Goal: Task Accomplishment & Management: Manage account settings

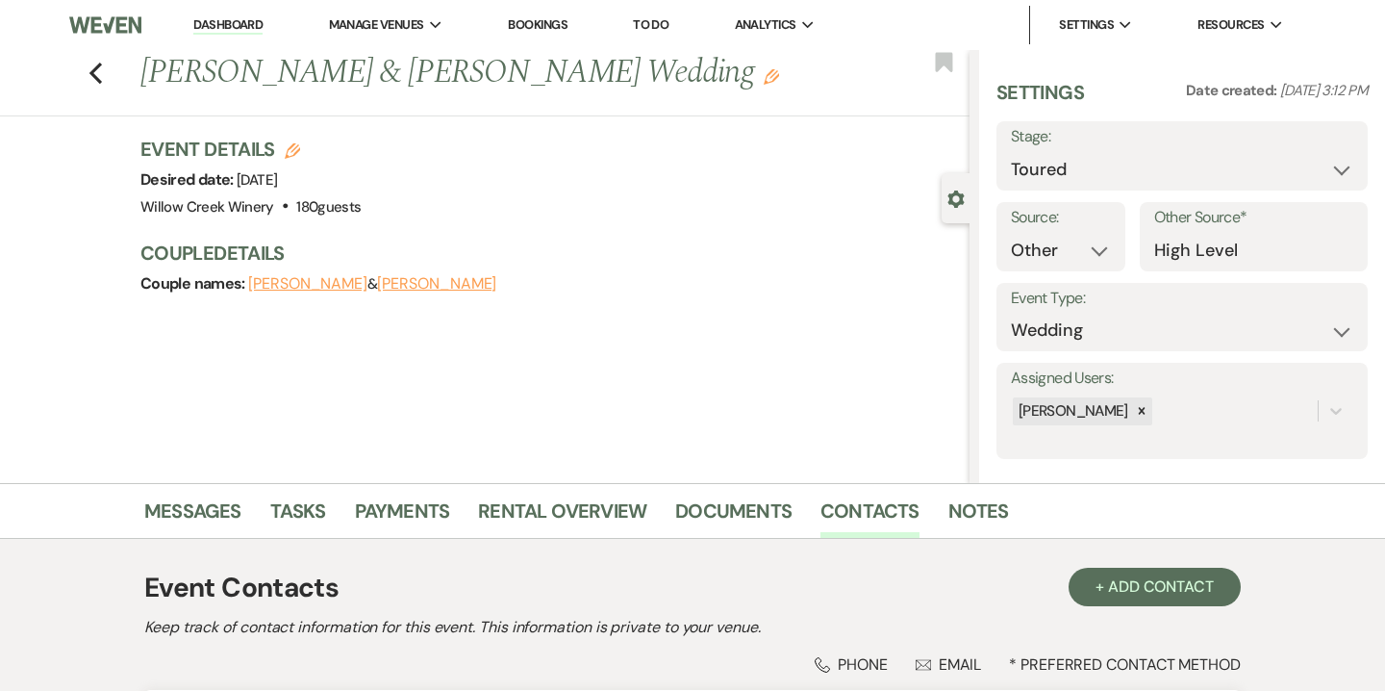
select select "5"
select select "14"
drag, startPoint x: 438, startPoint y: 69, endPoint x: 511, endPoint y: 76, distance: 73.4
click at [511, 76] on h1 "[PERSON_NAME] & [PERSON_NAME] Wedding Edit" at bounding box center [468, 73] width 656 height 46
copy h1 "Ziereis"
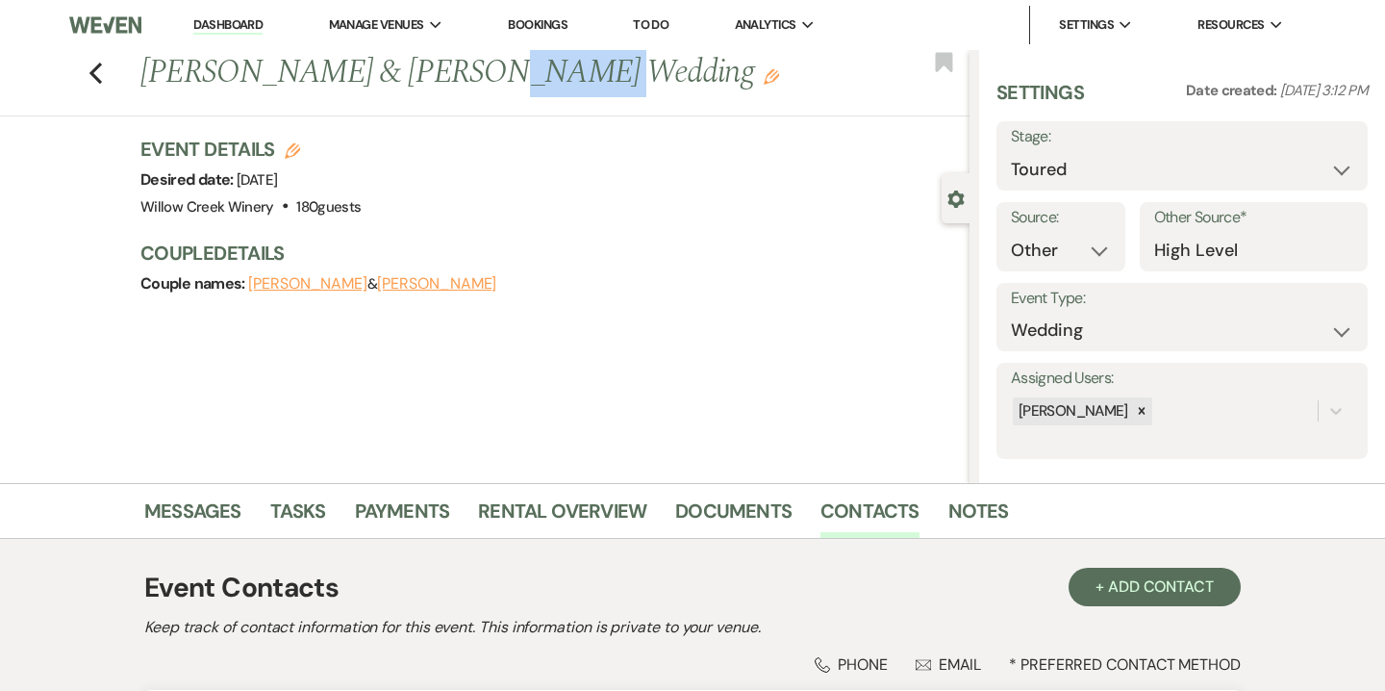
click at [290, 154] on icon "Edit" at bounding box center [292, 150] width 15 height 15
select select "531"
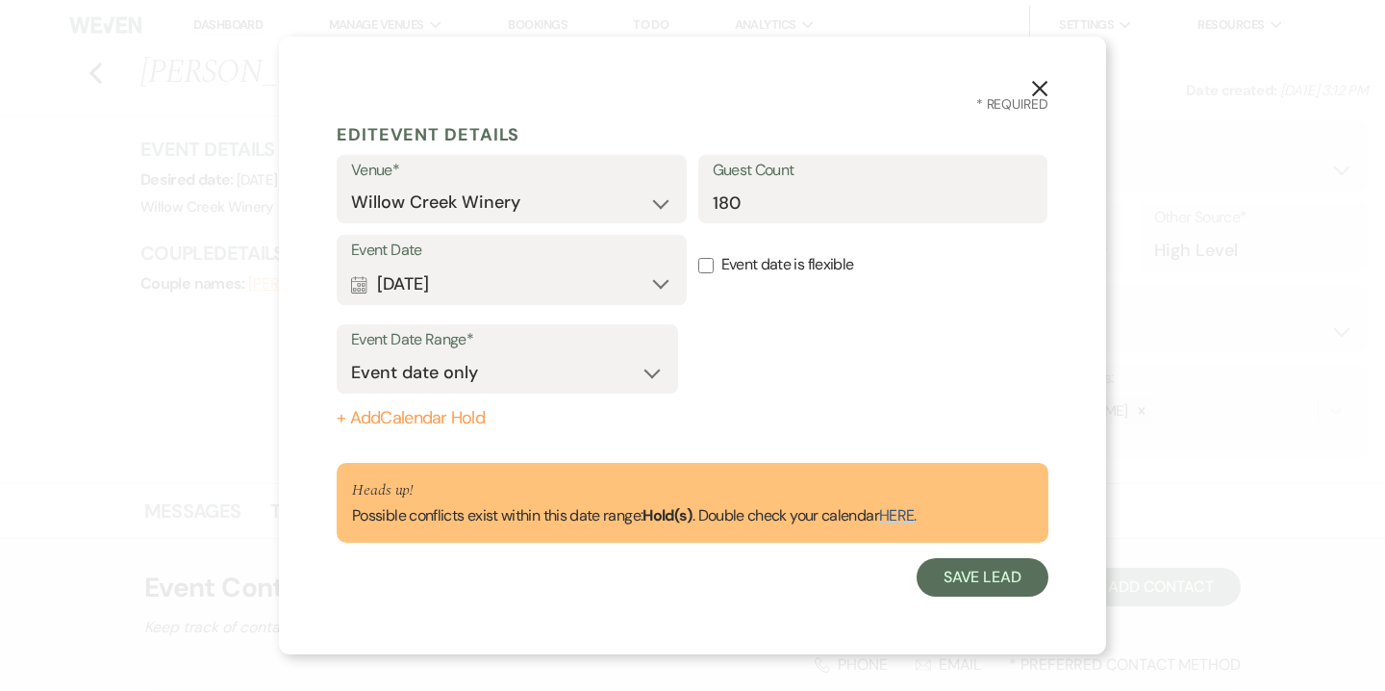
click at [413, 418] on button "+ Add Calendar Hold" at bounding box center [507, 418] width 341 height 19
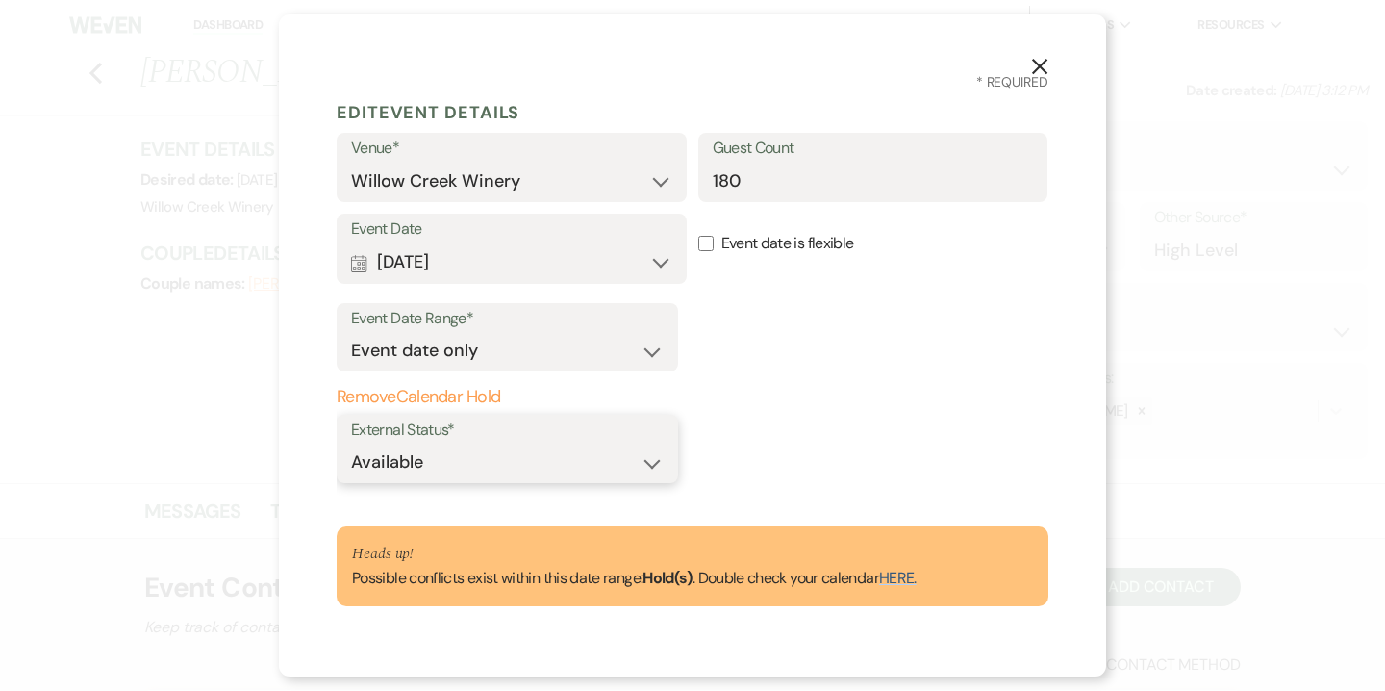
click at [492, 460] on select "Available Unavailable" at bounding box center [507, 462] width 313 height 38
select select "false"
click at [351, 443] on select "Available Unavailable" at bounding box center [507, 462] width 313 height 38
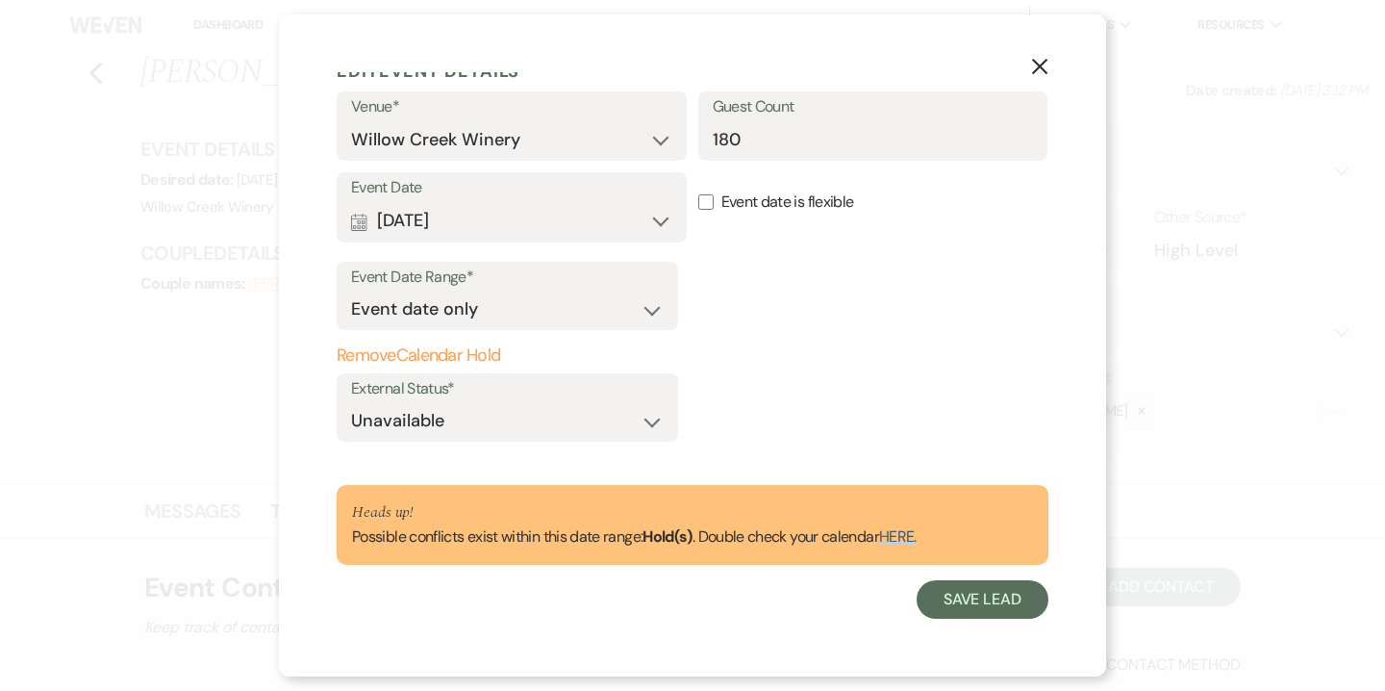
click at [969, 481] on form "Edit Event Details Venue* [GEOGRAPHIC_DATA] [GEOGRAPHIC_DATA] Guest Count 180 E…" at bounding box center [693, 335] width 712 height 568
click at [978, 586] on button "Save Lead" at bounding box center [983, 599] width 132 height 38
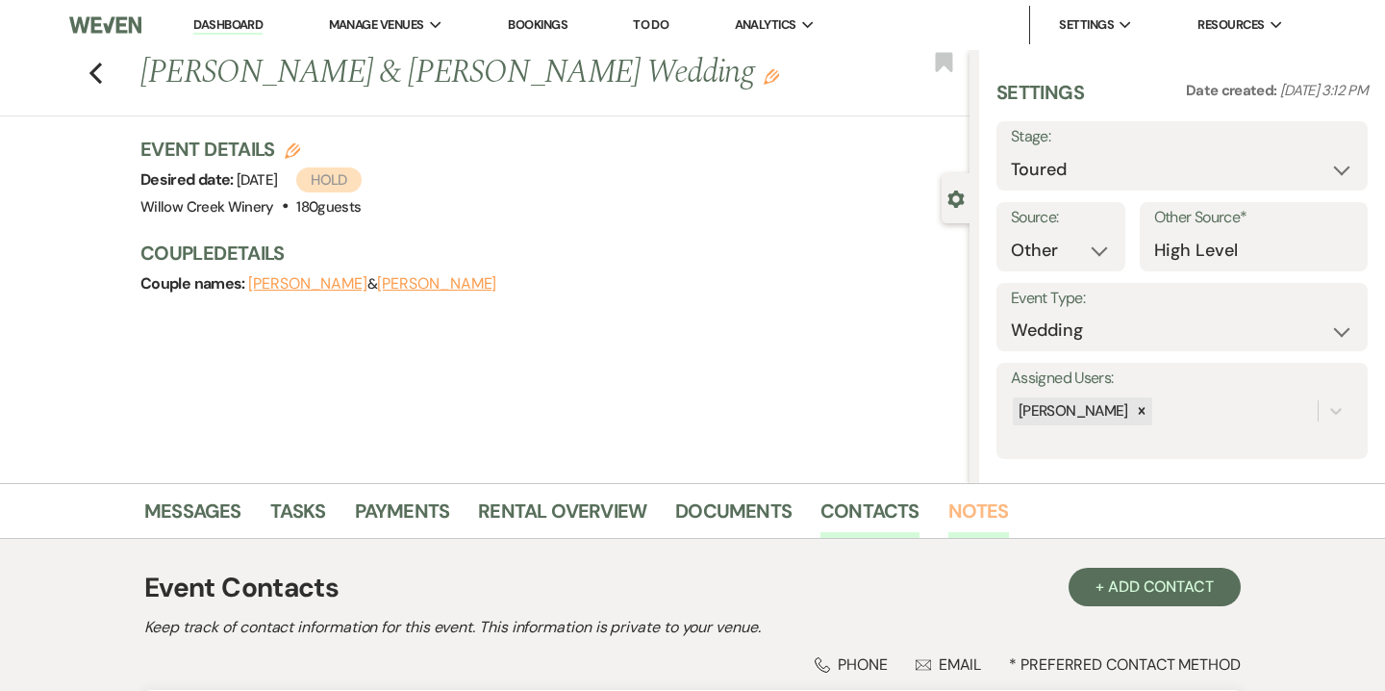
click at [973, 524] on link "Notes" at bounding box center [978, 516] width 61 height 42
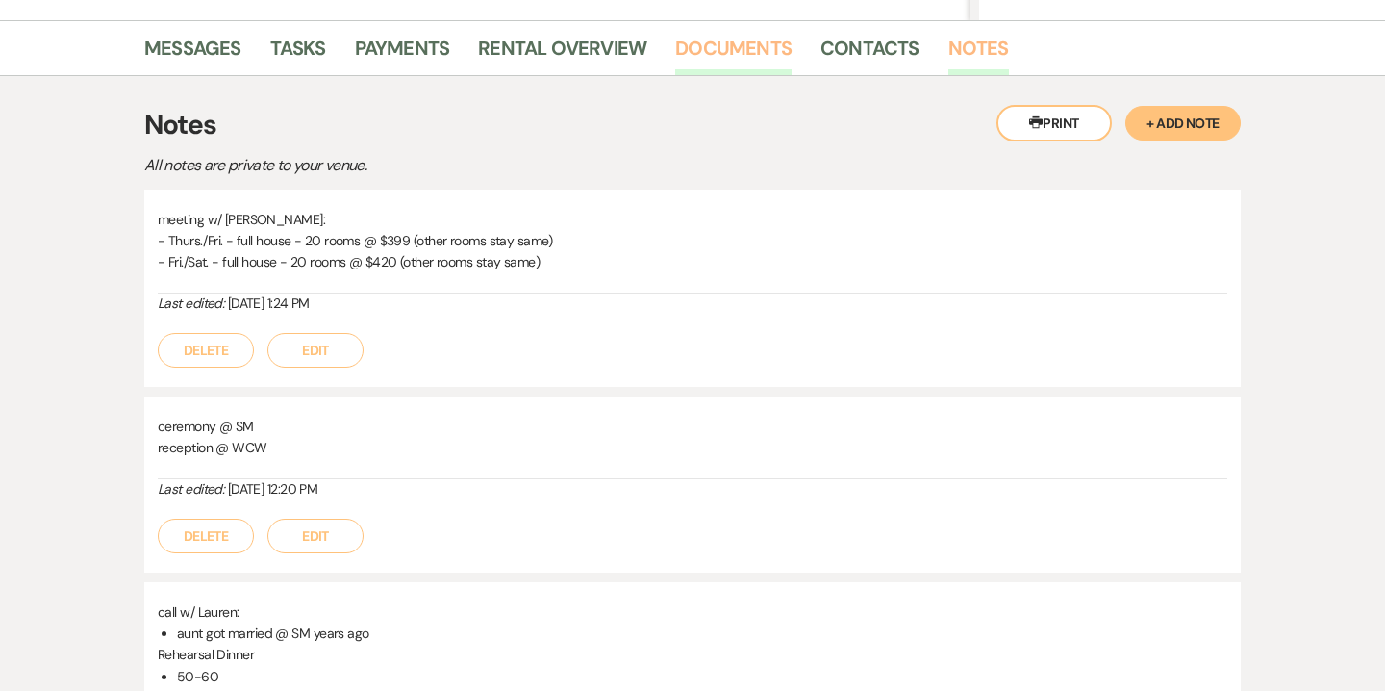
scroll to position [393, 0]
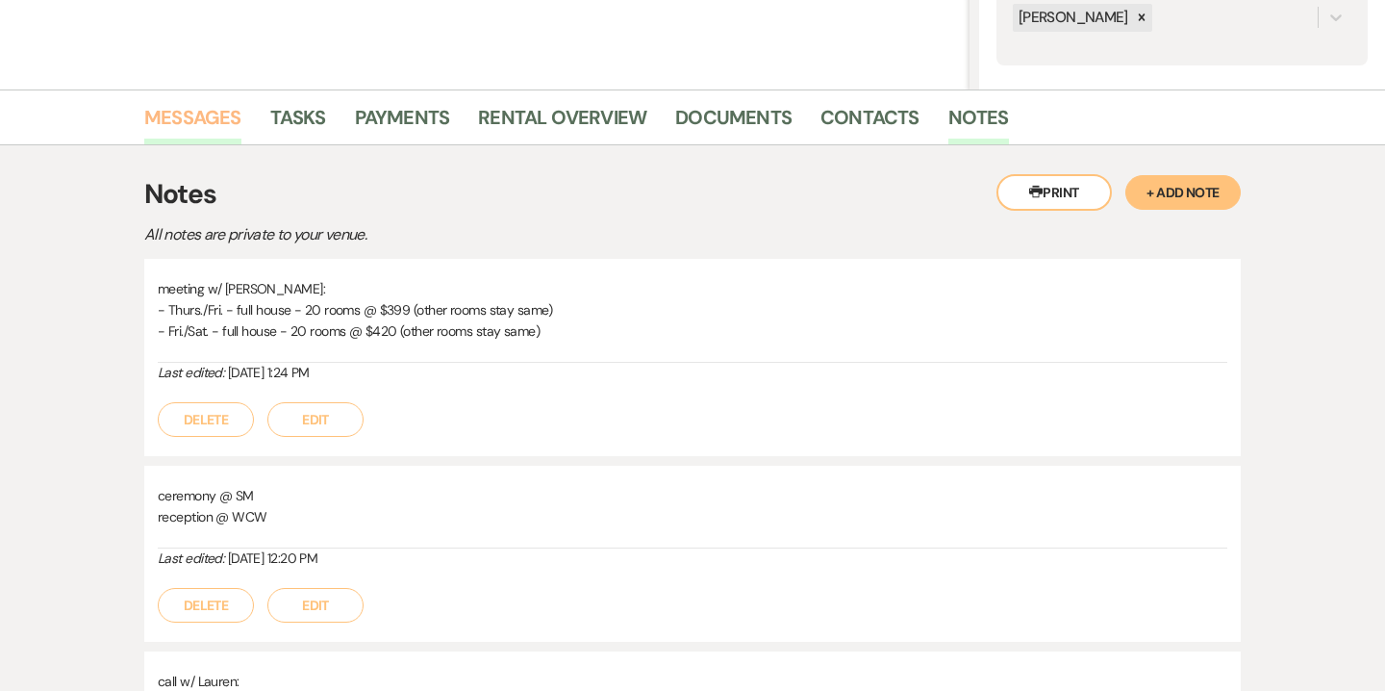
click at [228, 124] on link "Messages" at bounding box center [192, 123] width 97 height 42
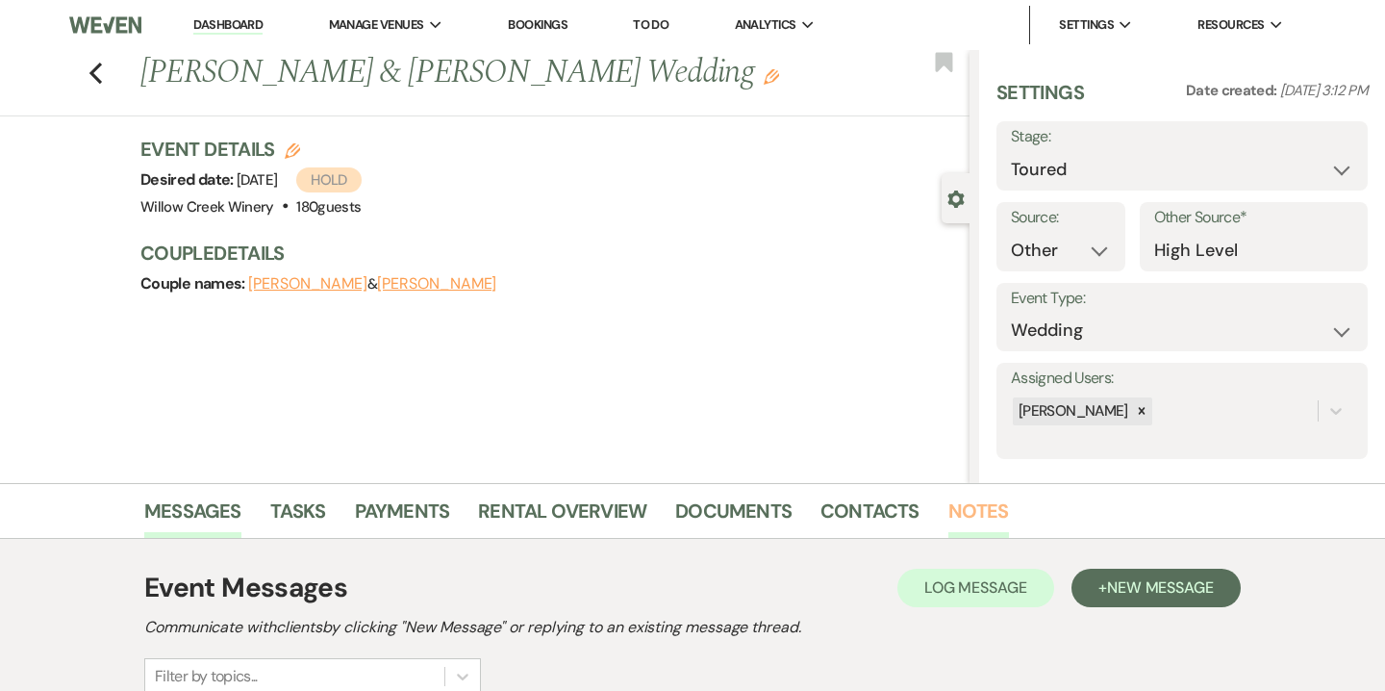
click at [979, 532] on link "Notes" at bounding box center [978, 516] width 61 height 42
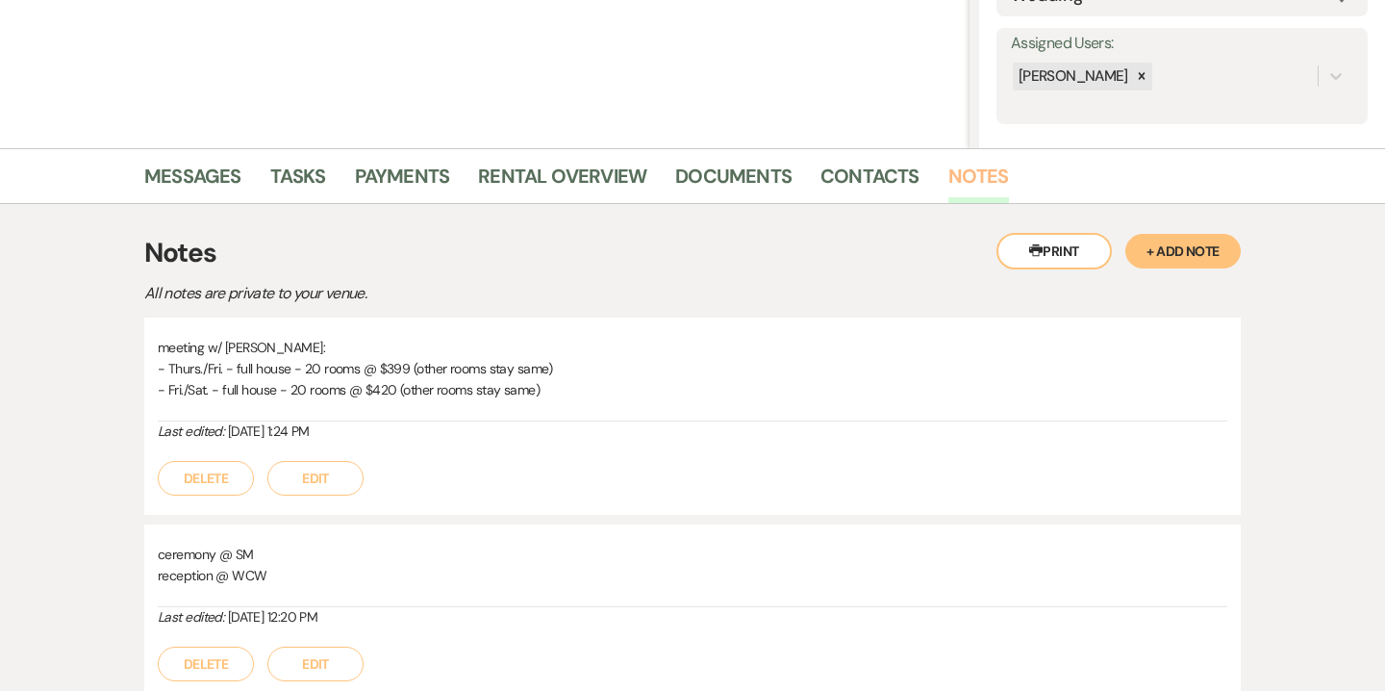
scroll to position [340, 0]
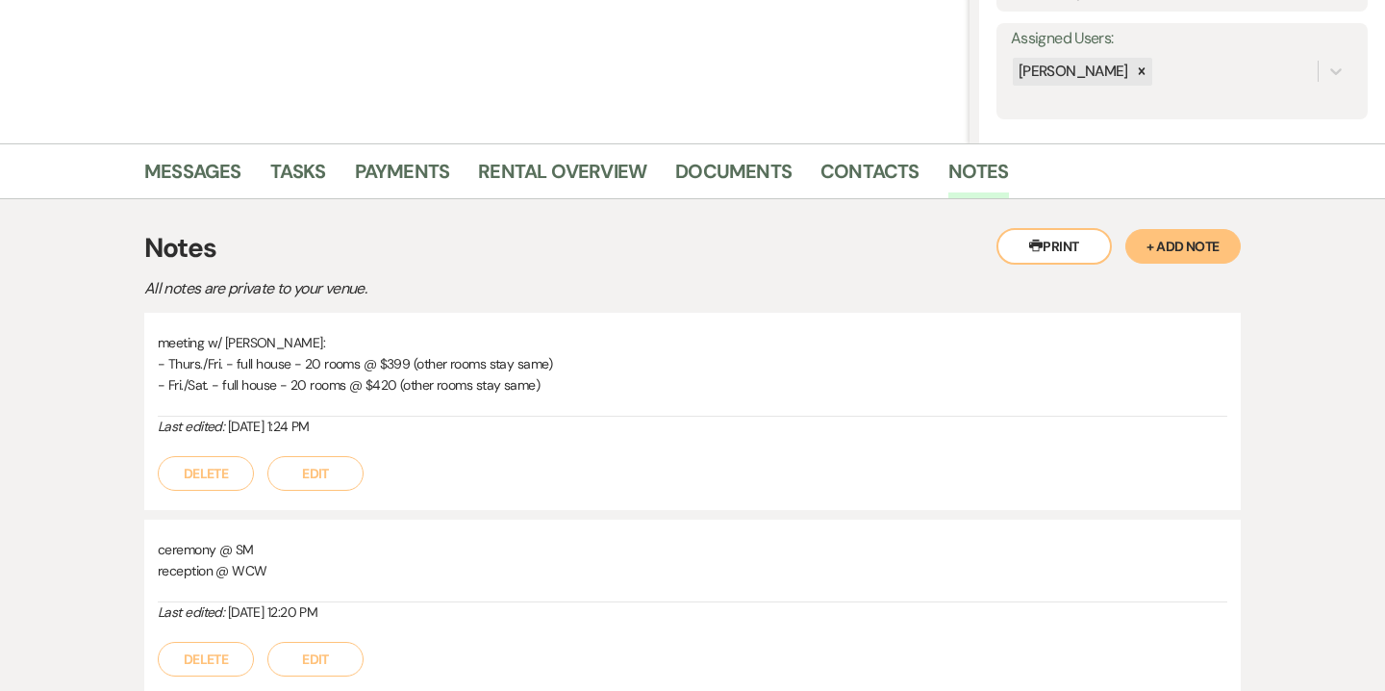
click at [316, 662] on button "Edit" at bounding box center [315, 659] width 96 height 35
click at [338, 625] on p "reception @ WCW" at bounding box center [692, 627] width 1039 height 21
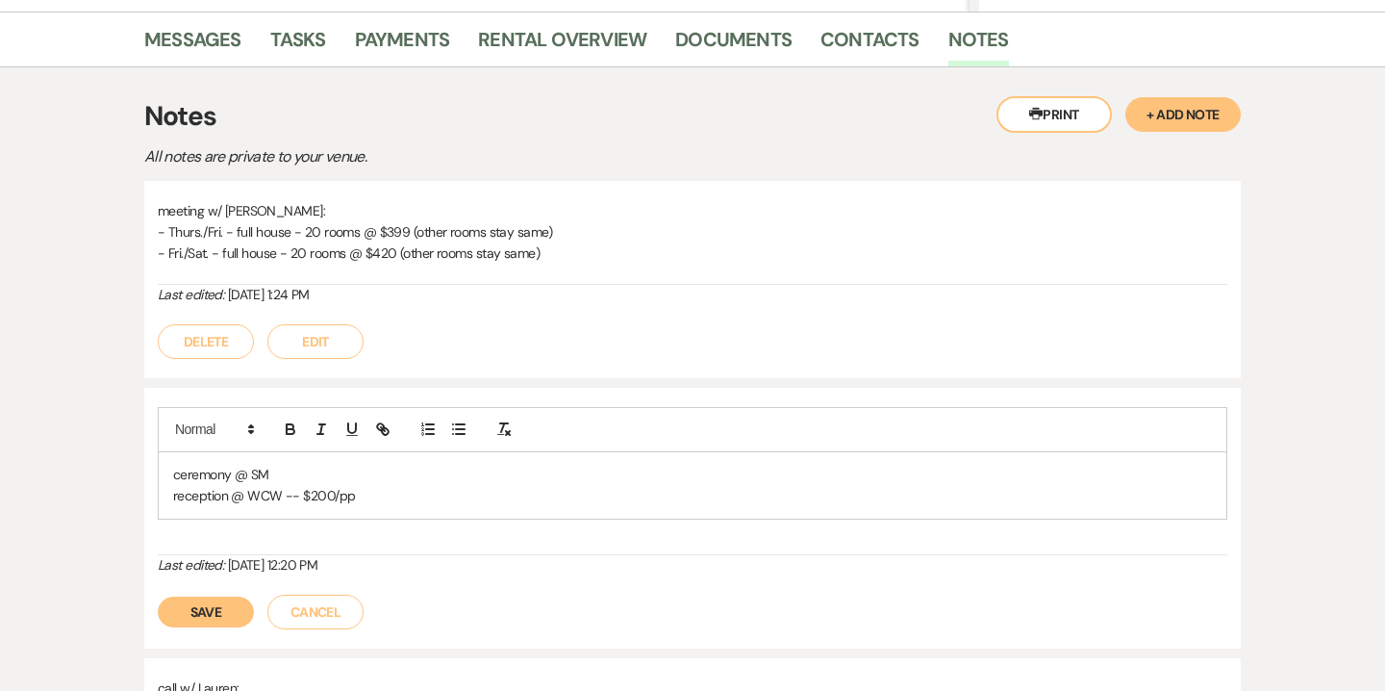
scroll to position [474, 0]
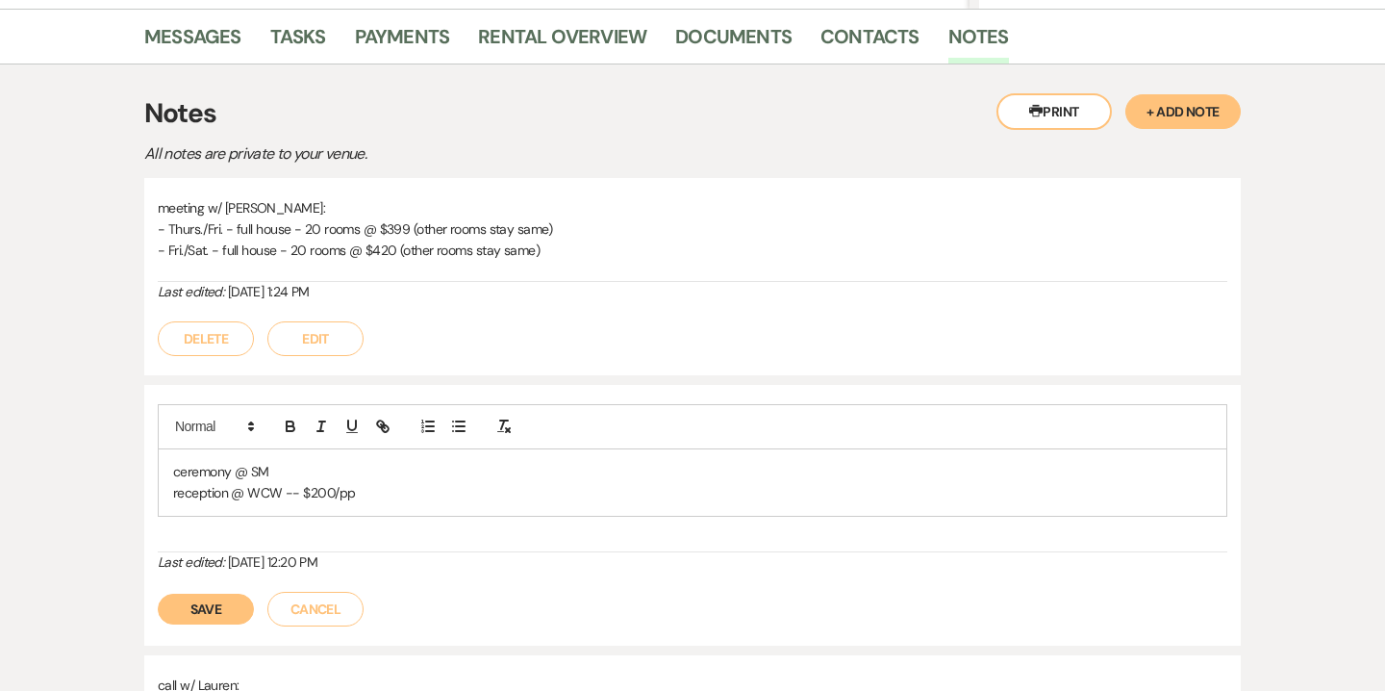
click at [203, 619] on button "Save" at bounding box center [206, 609] width 96 height 31
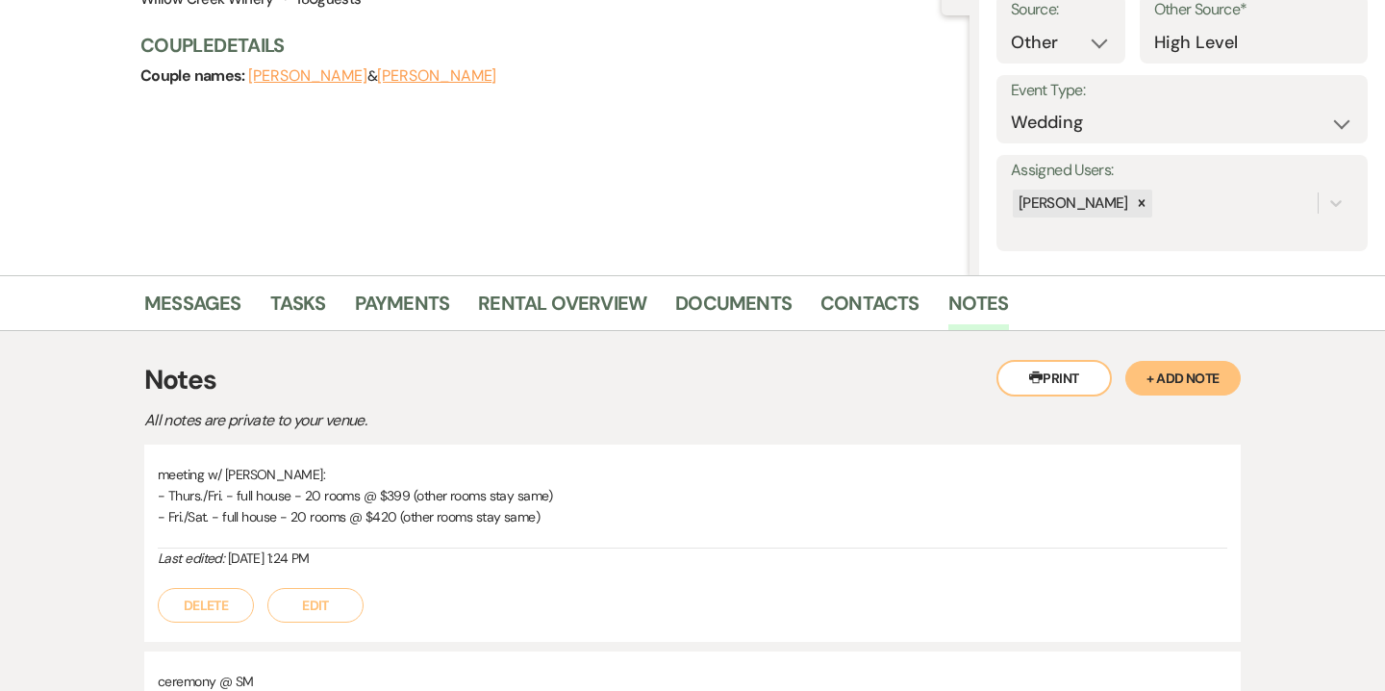
scroll to position [0, 0]
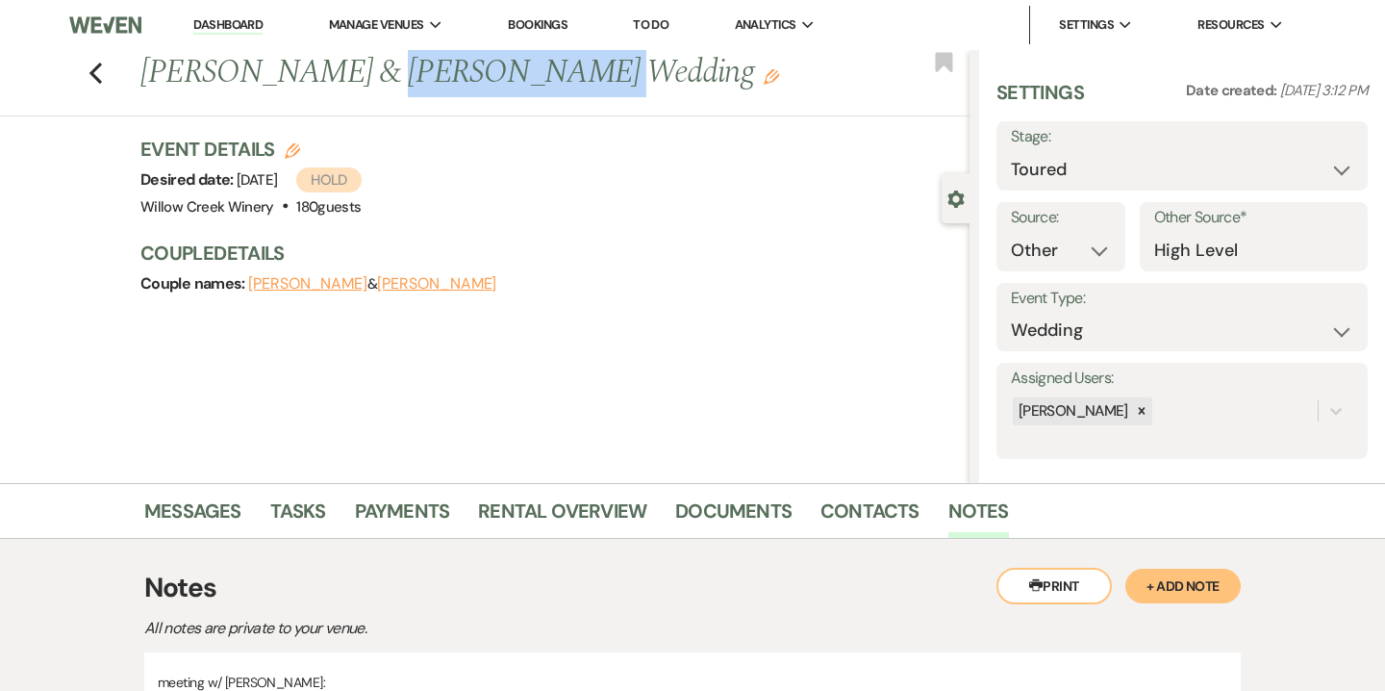
drag, startPoint x: 346, startPoint y: 73, endPoint x: 514, endPoint y: 74, distance: 167.4
click at [514, 74] on h1 "George Stokes & Lauren Ziereis's Wedding Edit" at bounding box center [468, 73] width 656 height 46
copy h1 "Lauren Ziereis"
click at [848, 505] on link "Contacts" at bounding box center [870, 516] width 99 height 42
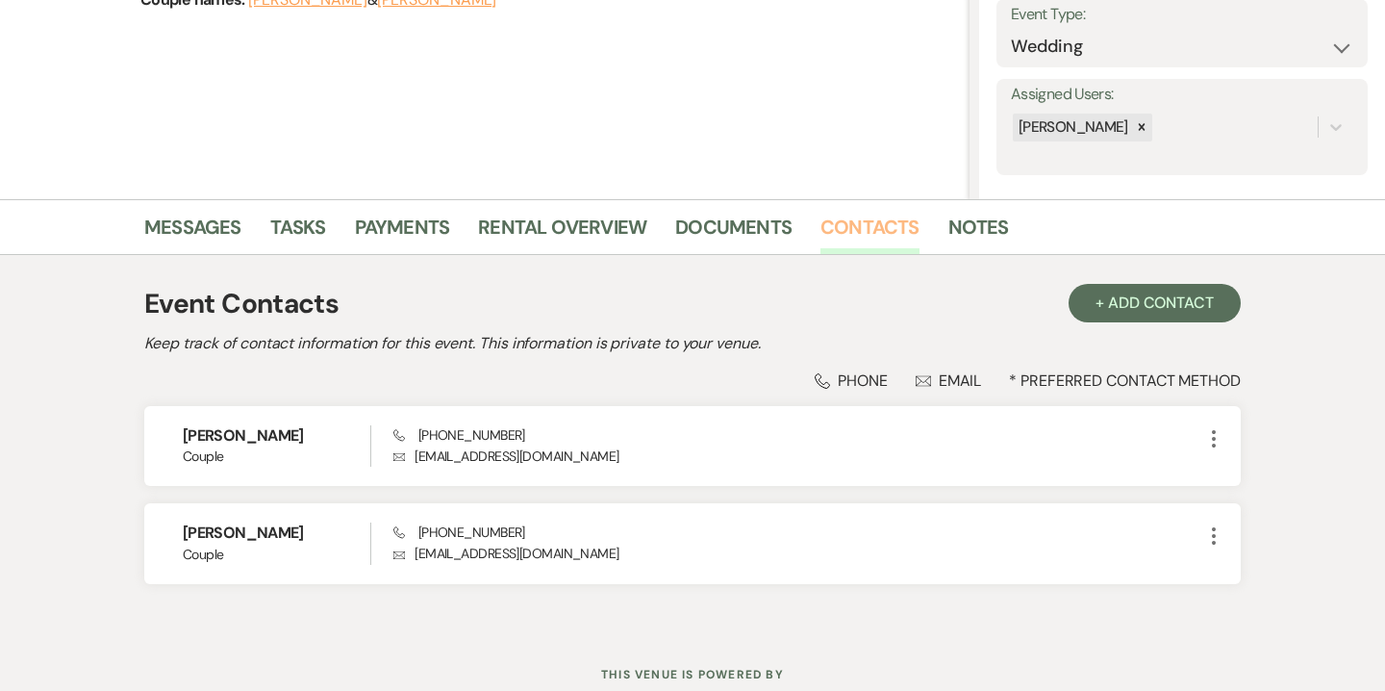
scroll to position [346, 0]
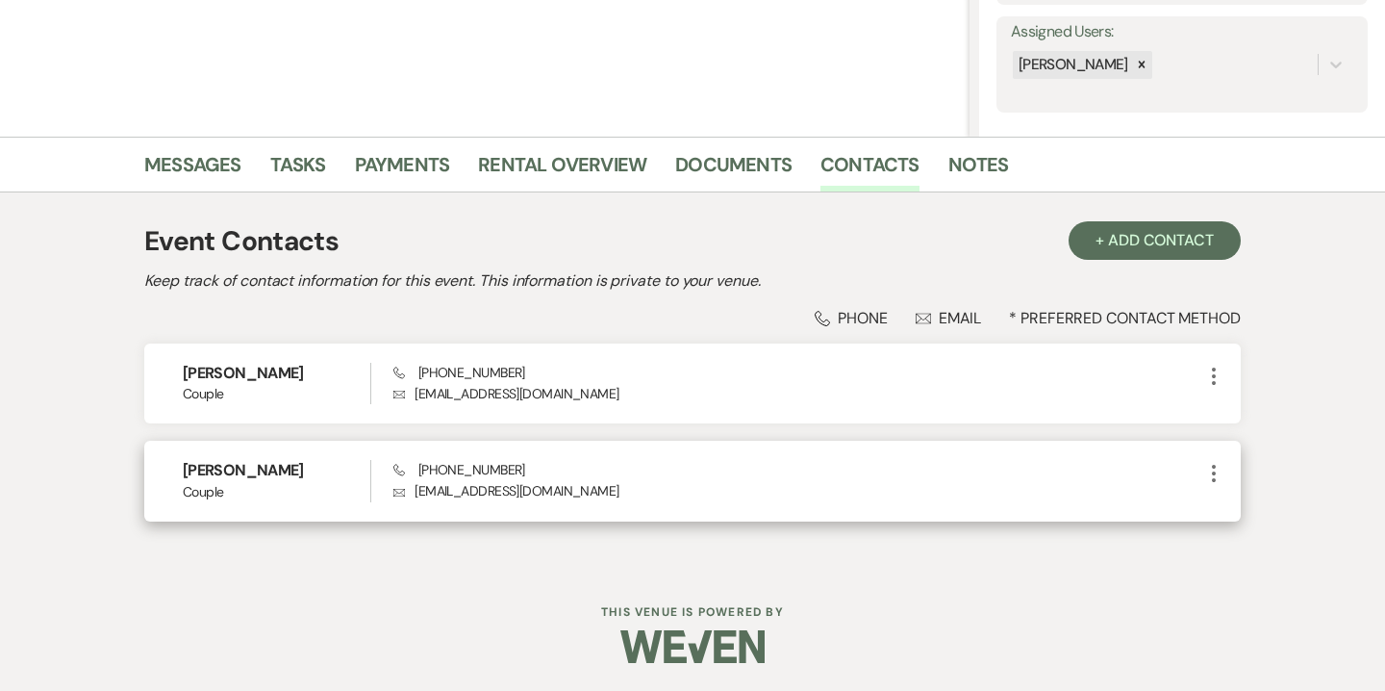
click at [467, 489] on p "Envelope stokeslg26@gmail.com" at bounding box center [797, 490] width 809 height 21
copy div "stokeslg26@gmail.com More"
click at [479, 467] on span "Phone (609) 289-0697" at bounding box center [459, 469] width 132 height 17
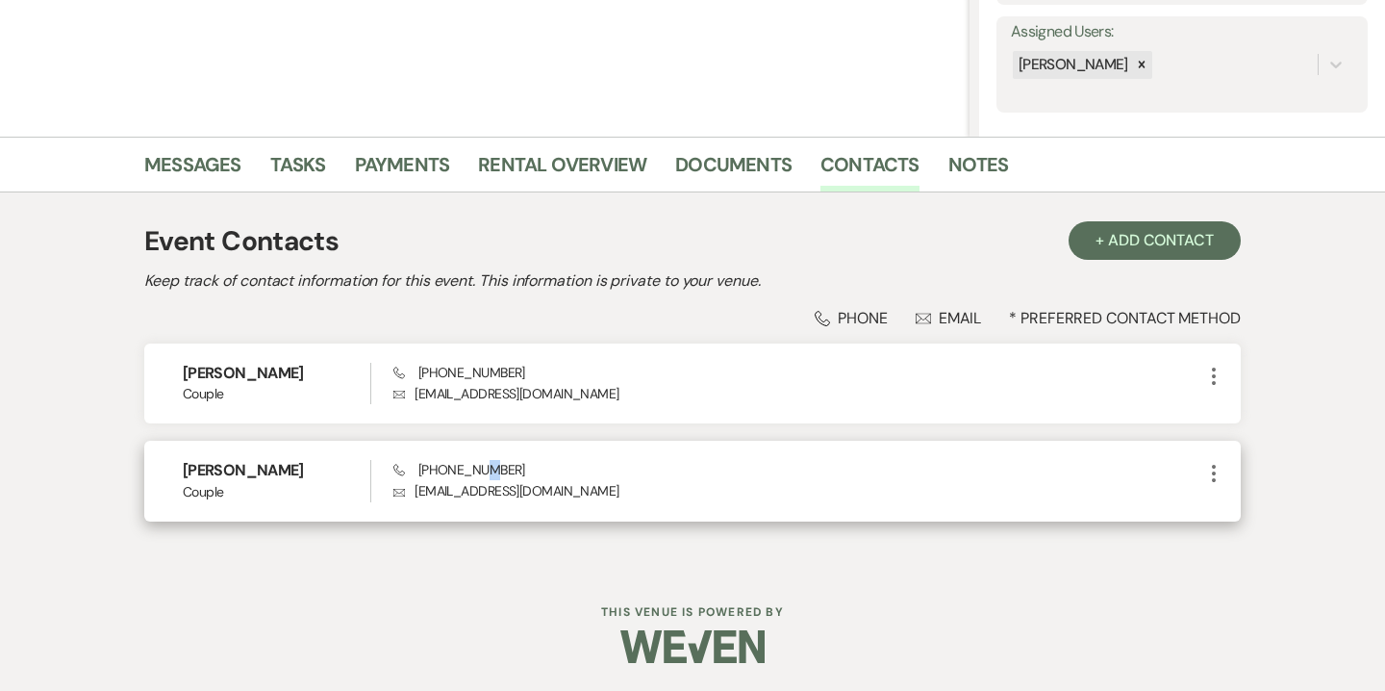
click at [479, 467] on span "Phone (609) 289-0697" at bounding box center [459, 469] width 132 height 17
copy span "(609) 289-0697"
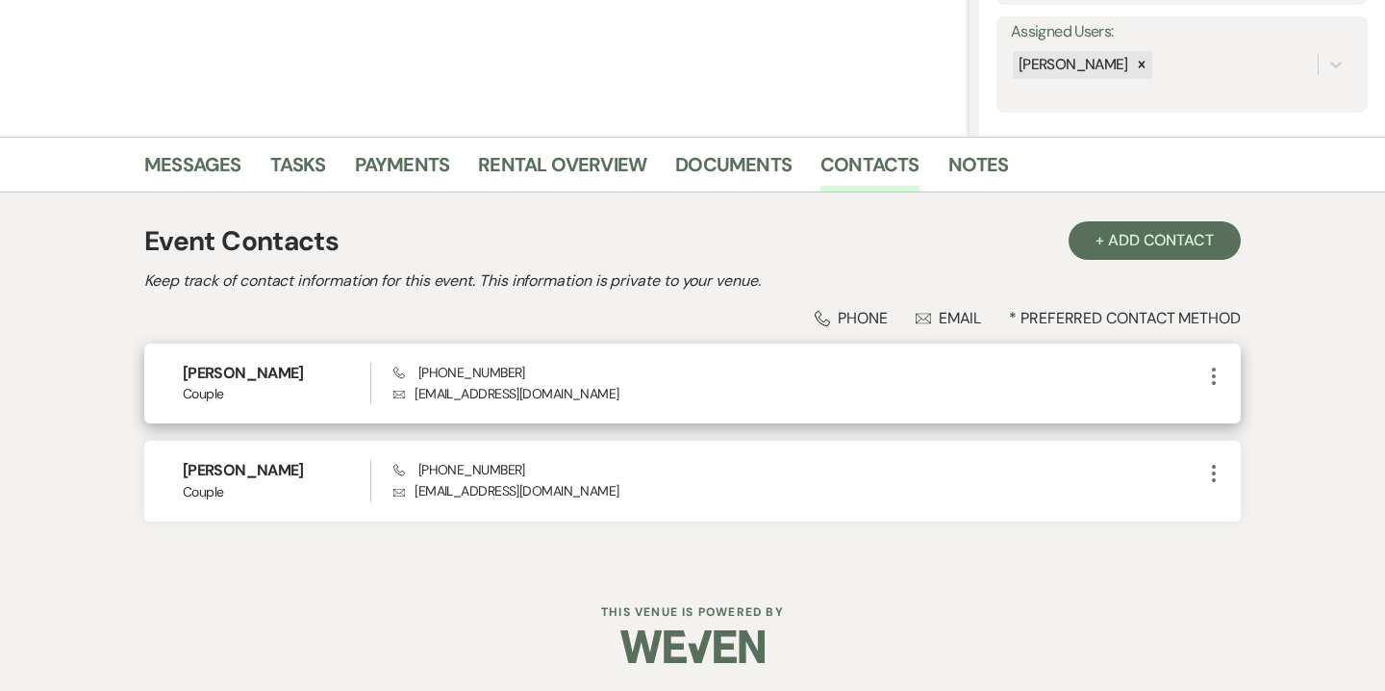
click at [487, 366] on span "Phone (484) 238-7476" at bounding box center [459, 372] width 132 height 17
copy span "(484) 238-7476"
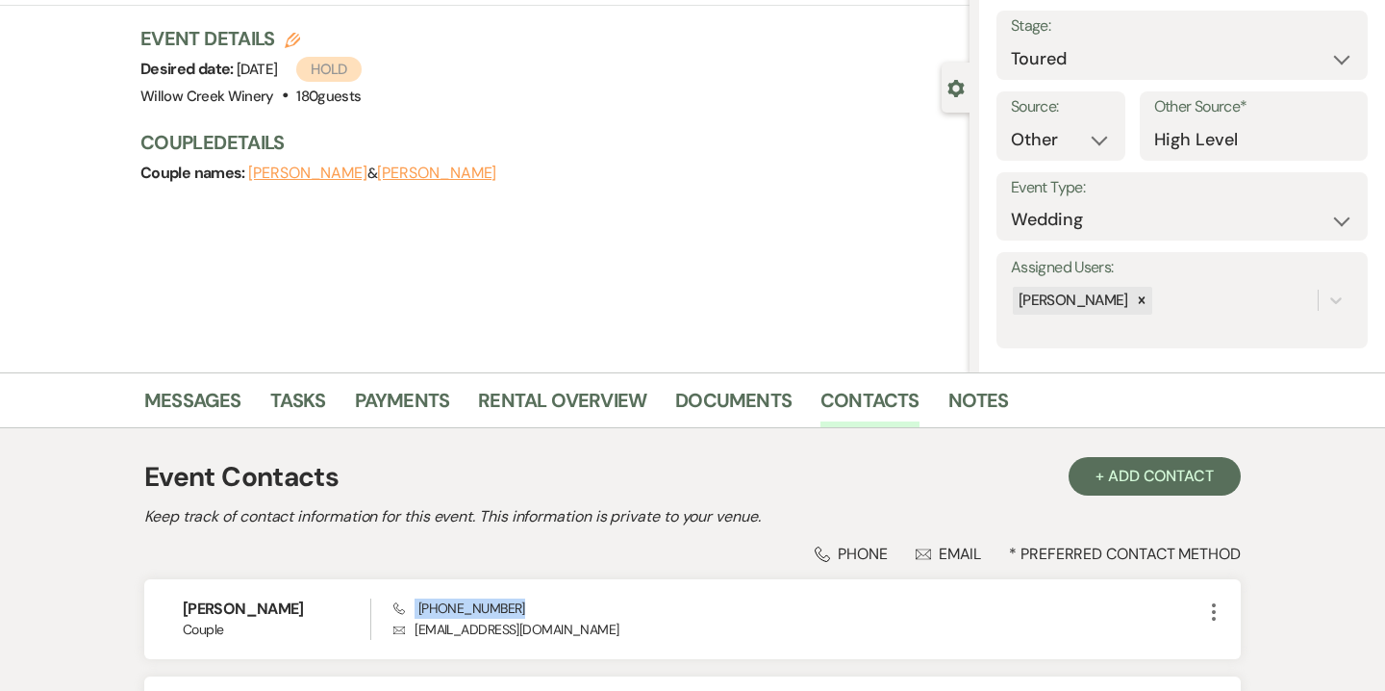
scroll to position [109, 0]
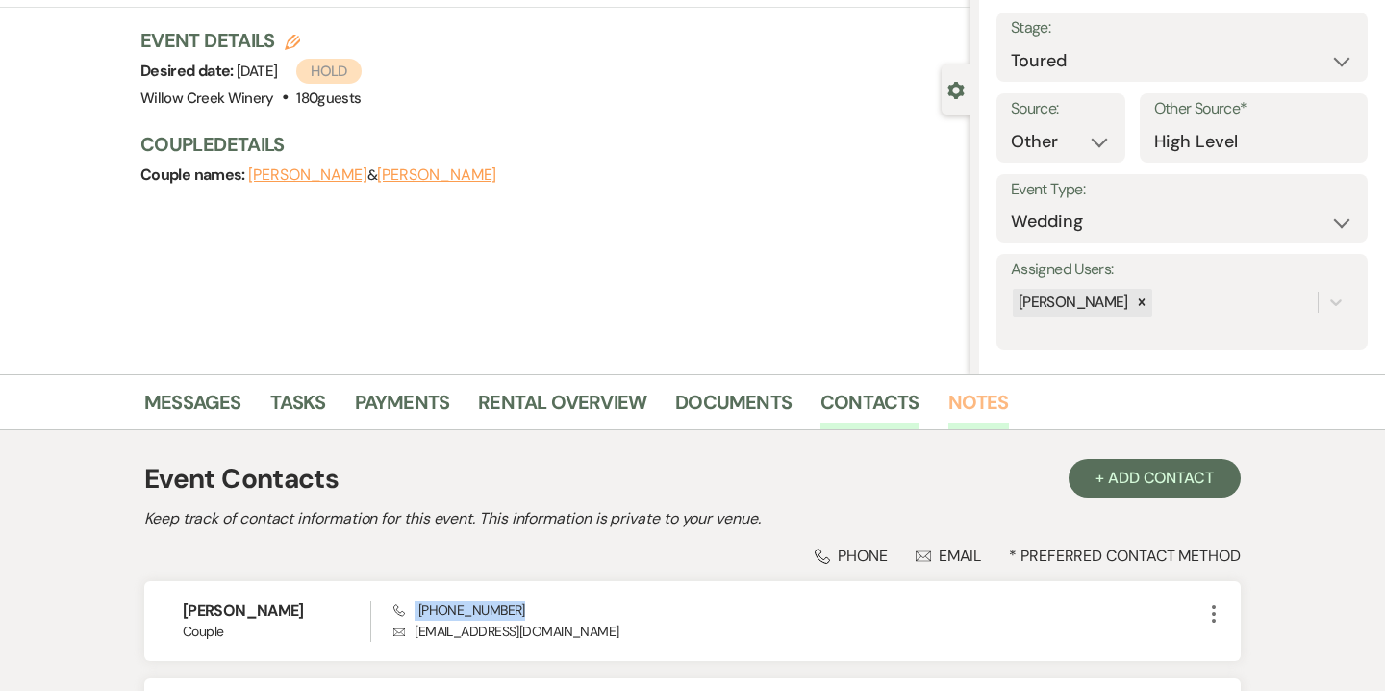
click at [955, 410] on link "Notes" at bounding box center [978, 408] width 61 height 42
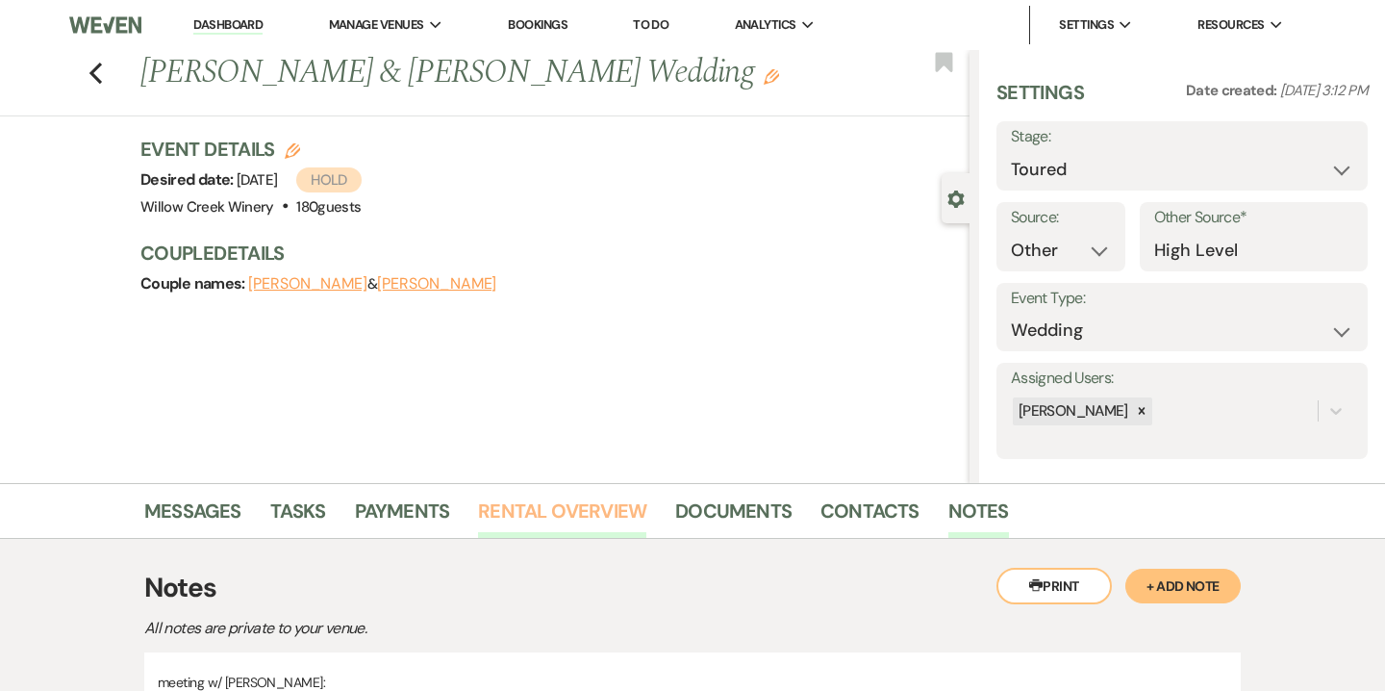
click at [599, 513] on link "Rental Overview" at bounding box center [562, 516] width 168 height 42
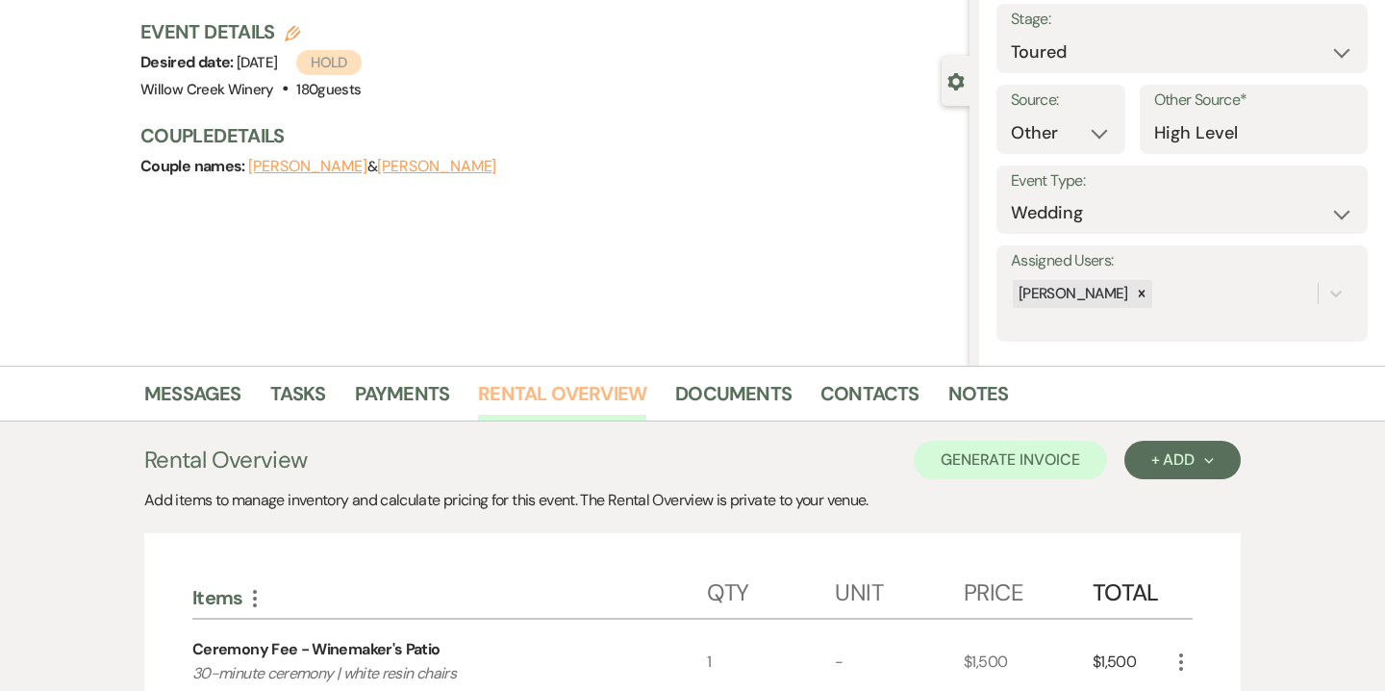
scroll to position [57, 0]
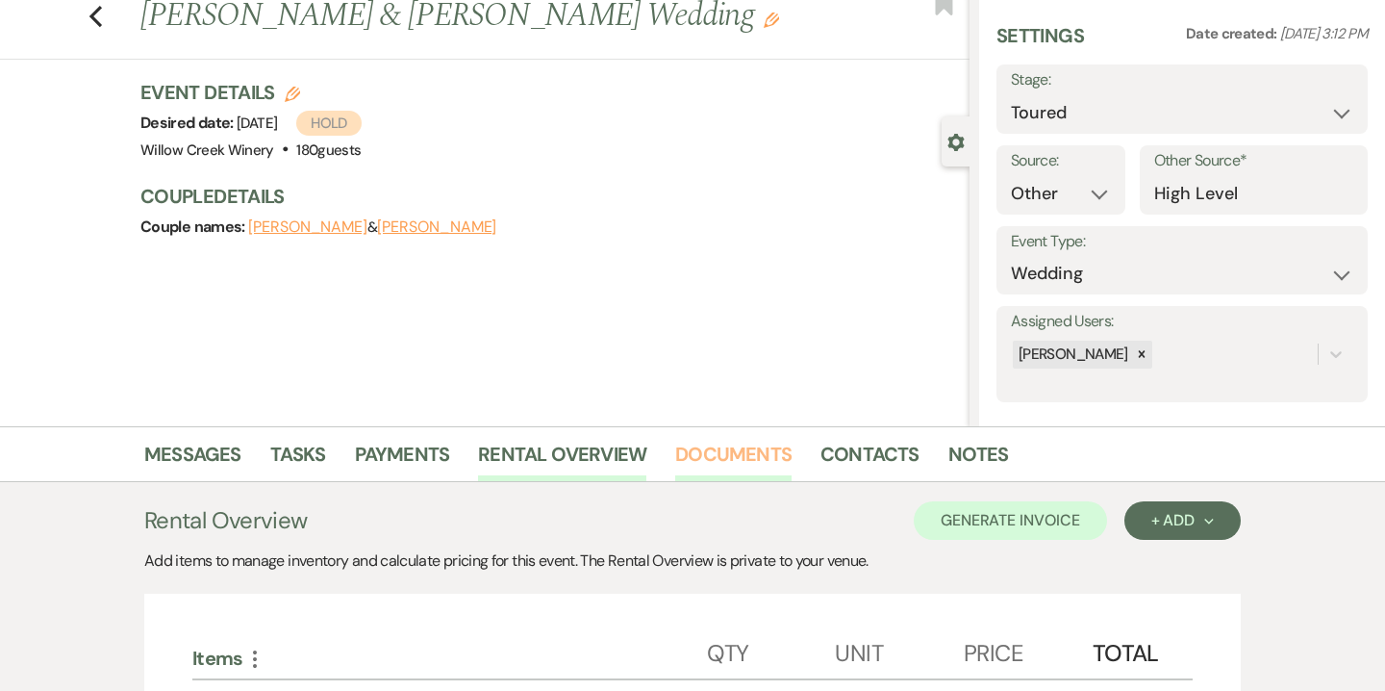
click at [770, 460] on link "Documents" at bounding box center [733, 460] width 116 height 42
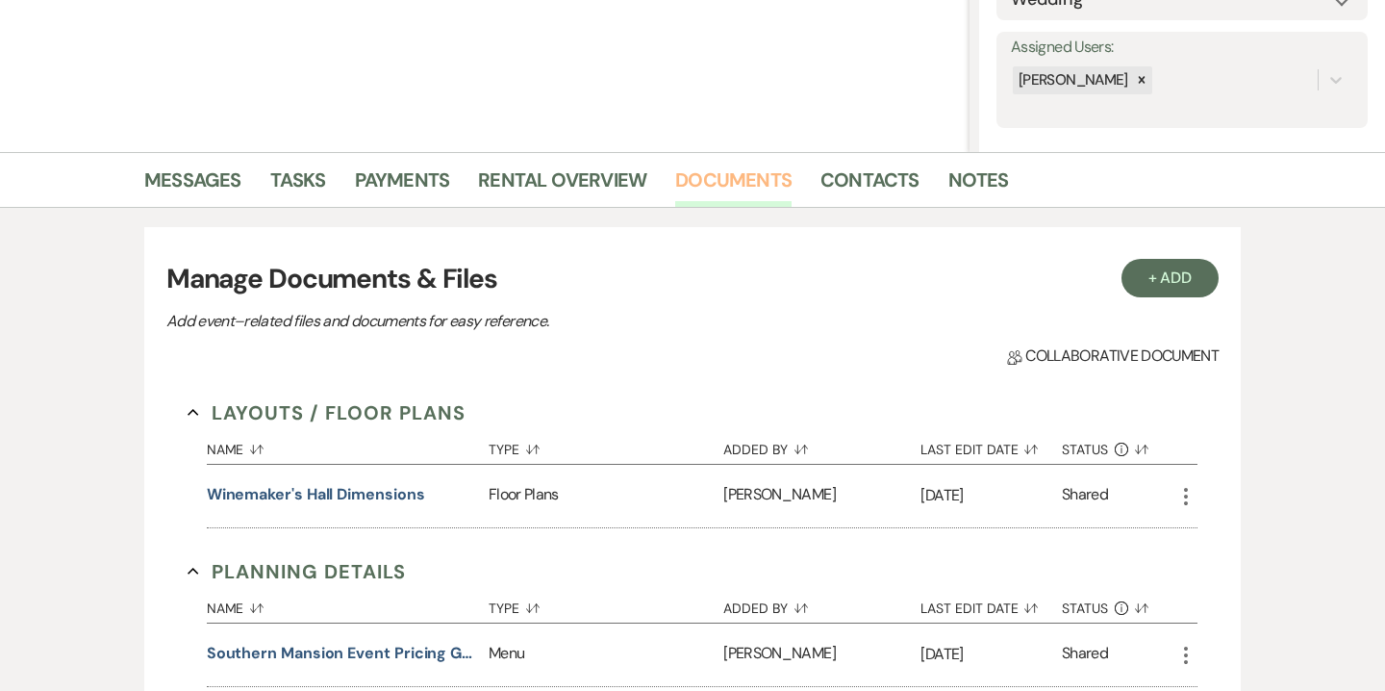
scroll to position [316, 0]
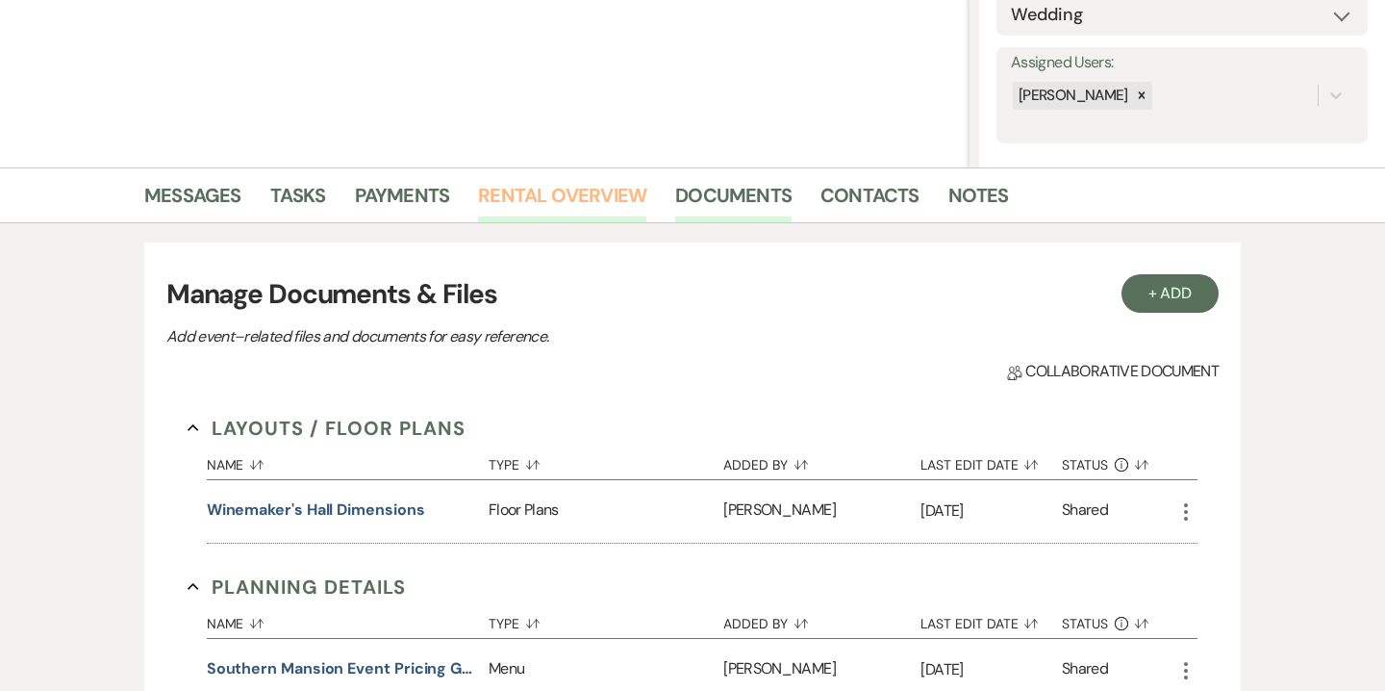
click at [594, 188] on link "Rental Overview" at bounding box center [562, 201] width 168 height 42
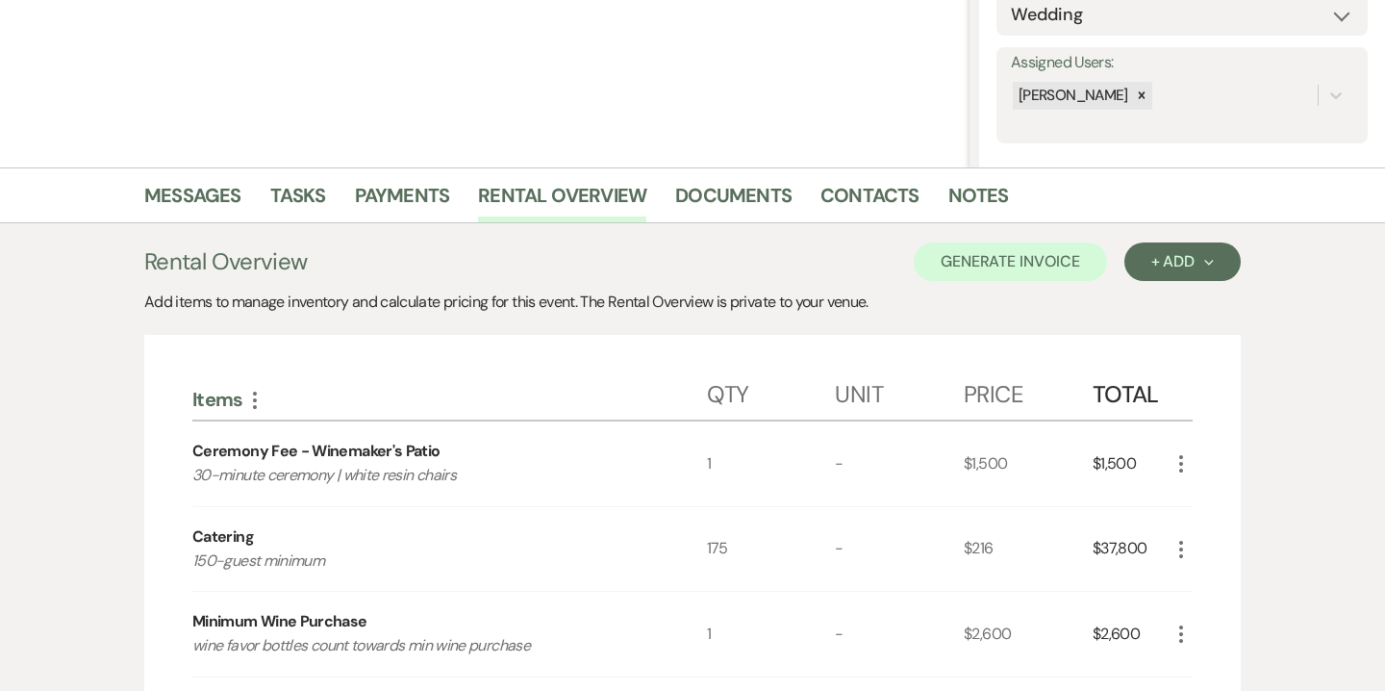
click at [1183, 551] on icon "More" at bounding box center [1181, 549] width 23 height 23
click at [1216, 587] on button "Pencil Edit" at bounding box center [1220, 586] width 100 height 31
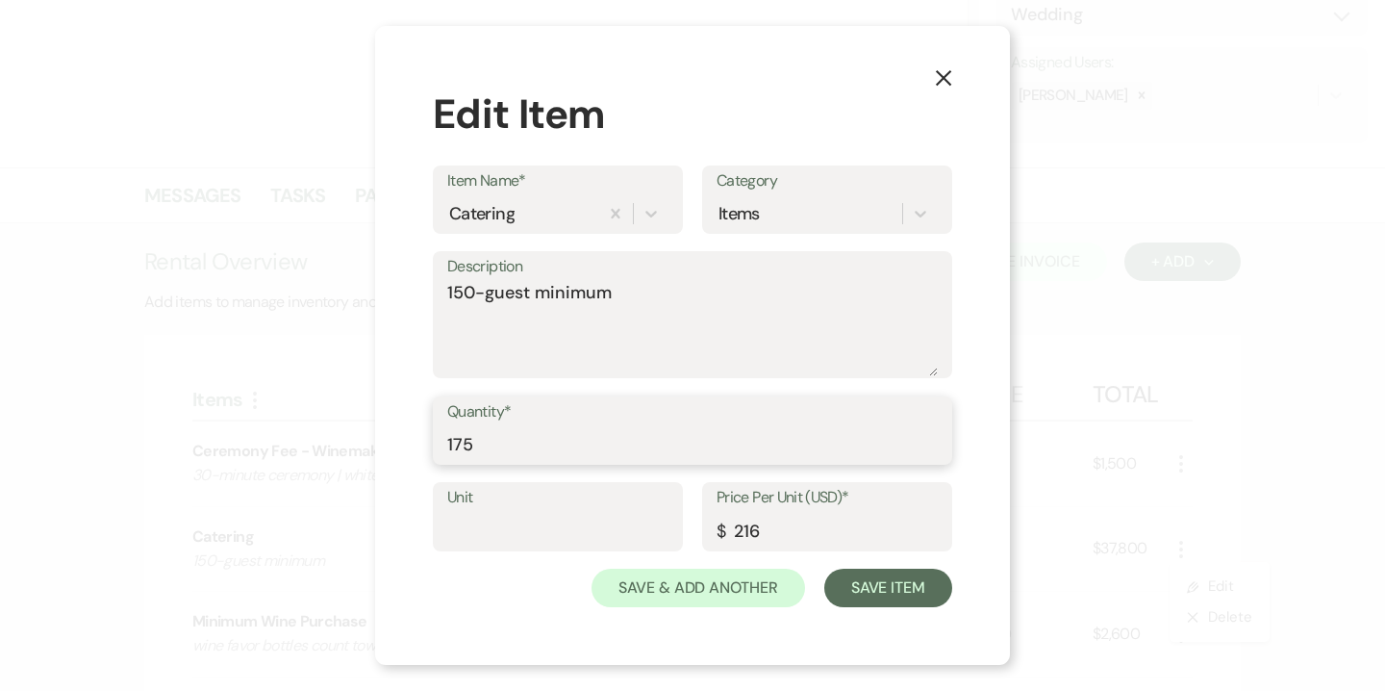
click at [468, 445] on input "175" at bounding box center [692, 444] width 491 height 38
type input "170"
click at [821, 534] on input "216" at bounding box center [827, 531] width 221 height 38
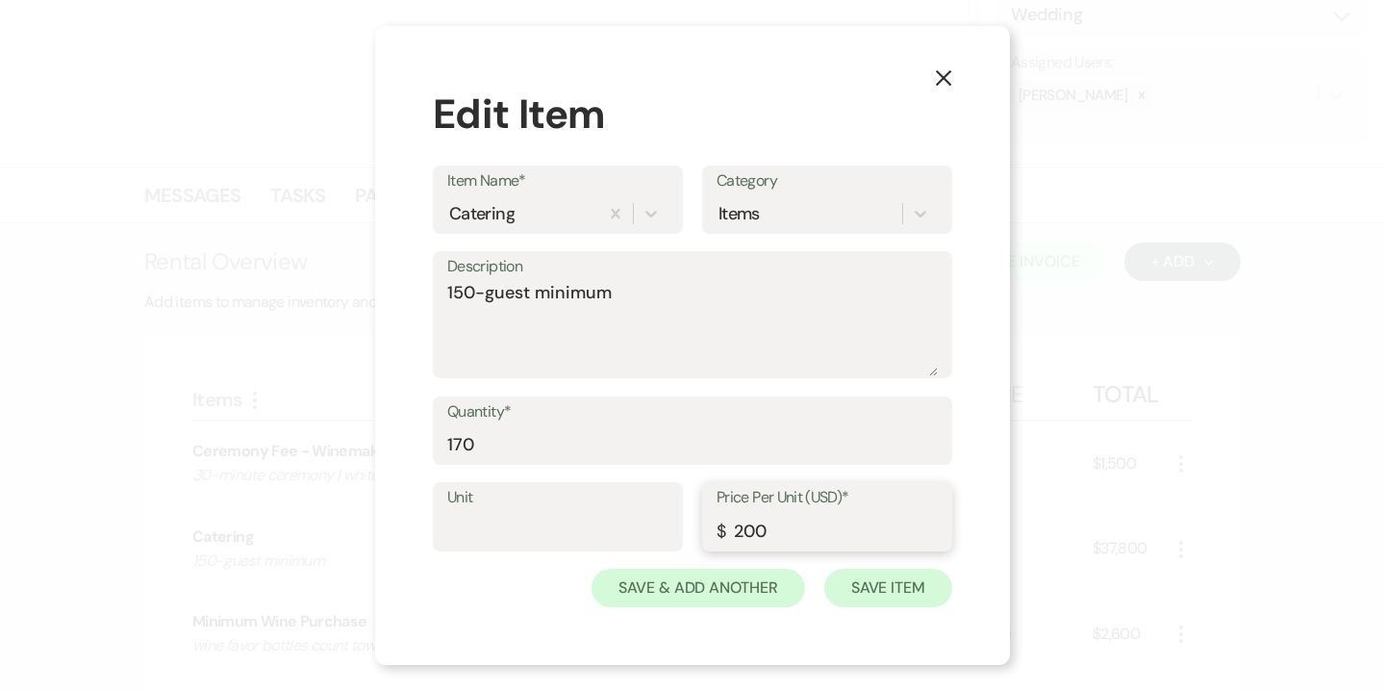
type input "200"
click at [912, 590] on button "Save Item" at bounding box center [888, 587] width 128 height 38
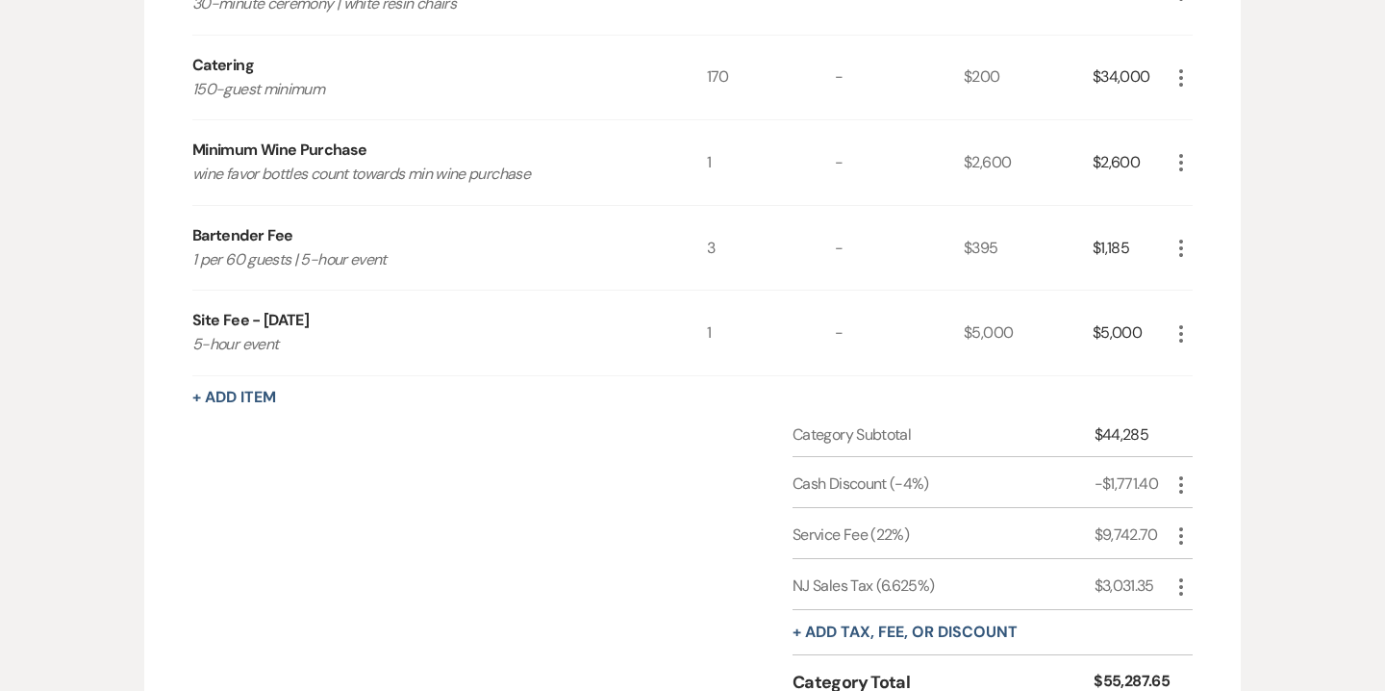
scroll to position [788, 0]
click at [1179, 479] on icon "More" at bounding box center [1181, 483] width 23 height 23
click at [1227, 541] on button "Delete Delete" at bounding box center [1222, 552] width 104 height 31
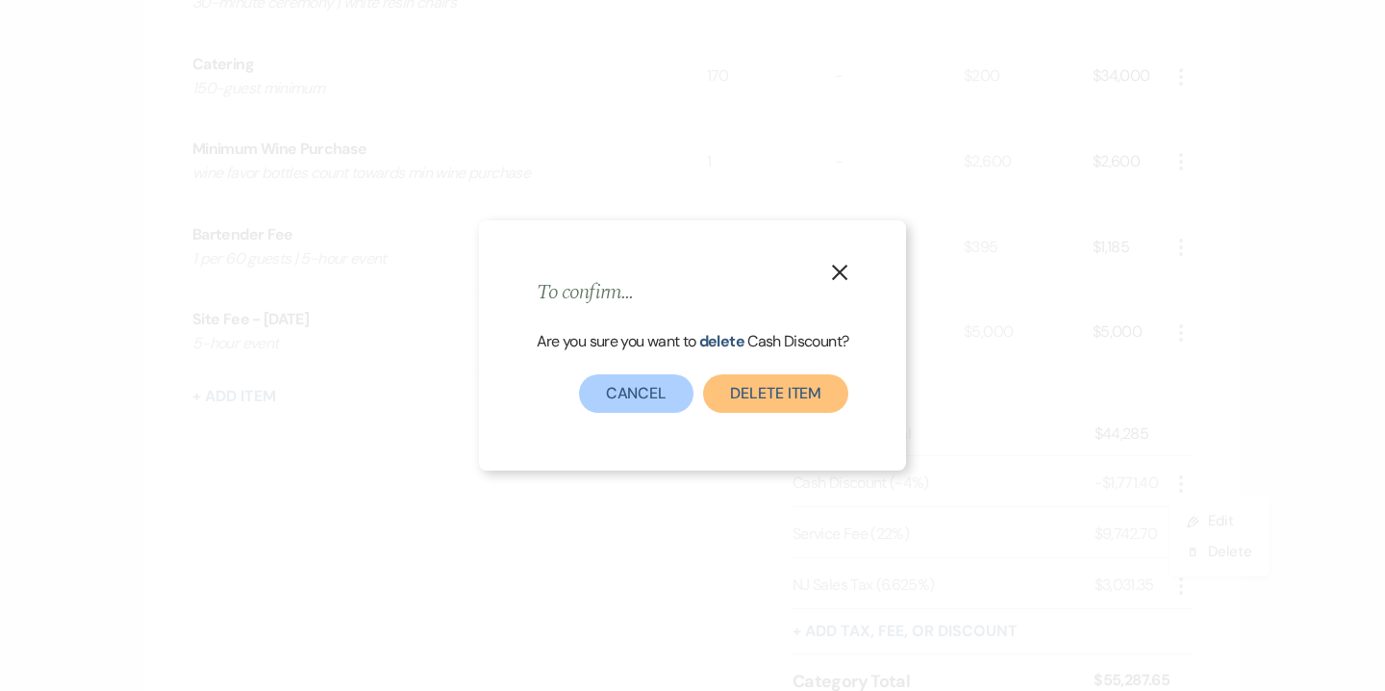
click at [801, 391] on button "Delete item" at bounding box center [775, 393] width 145 height 38
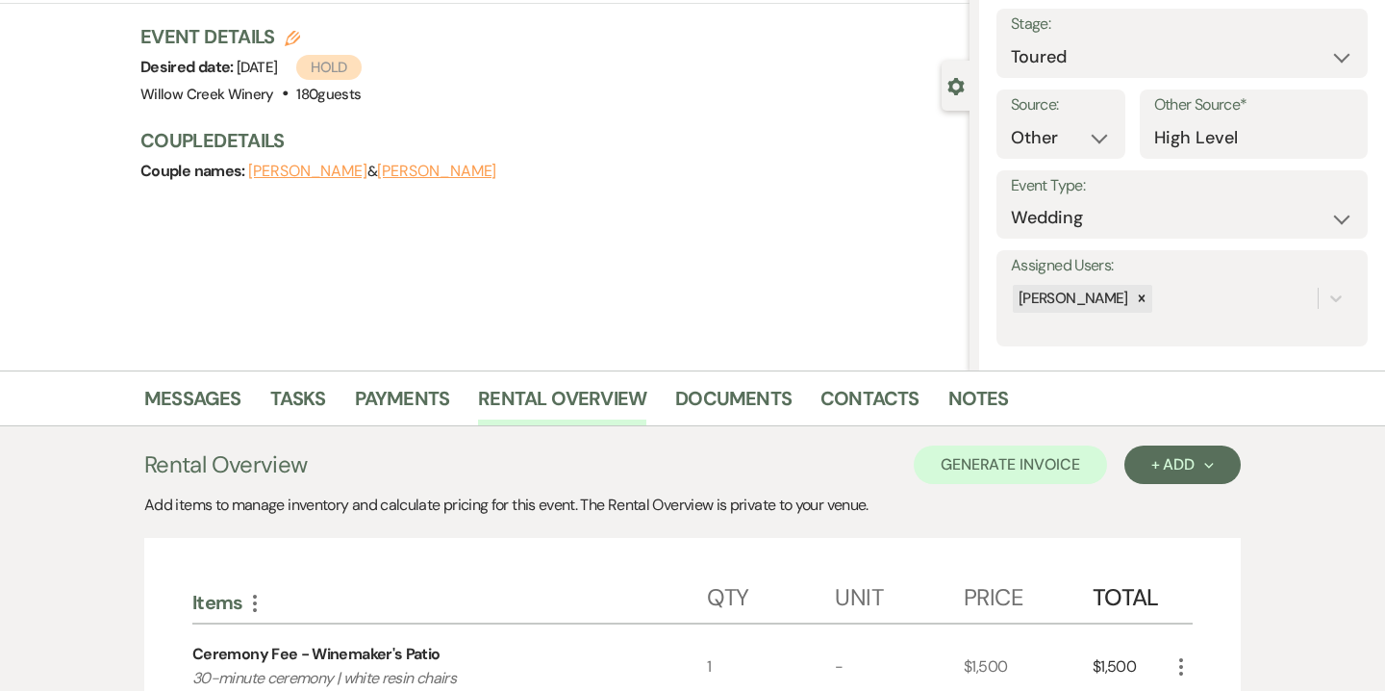
scroll to position [0, 0]
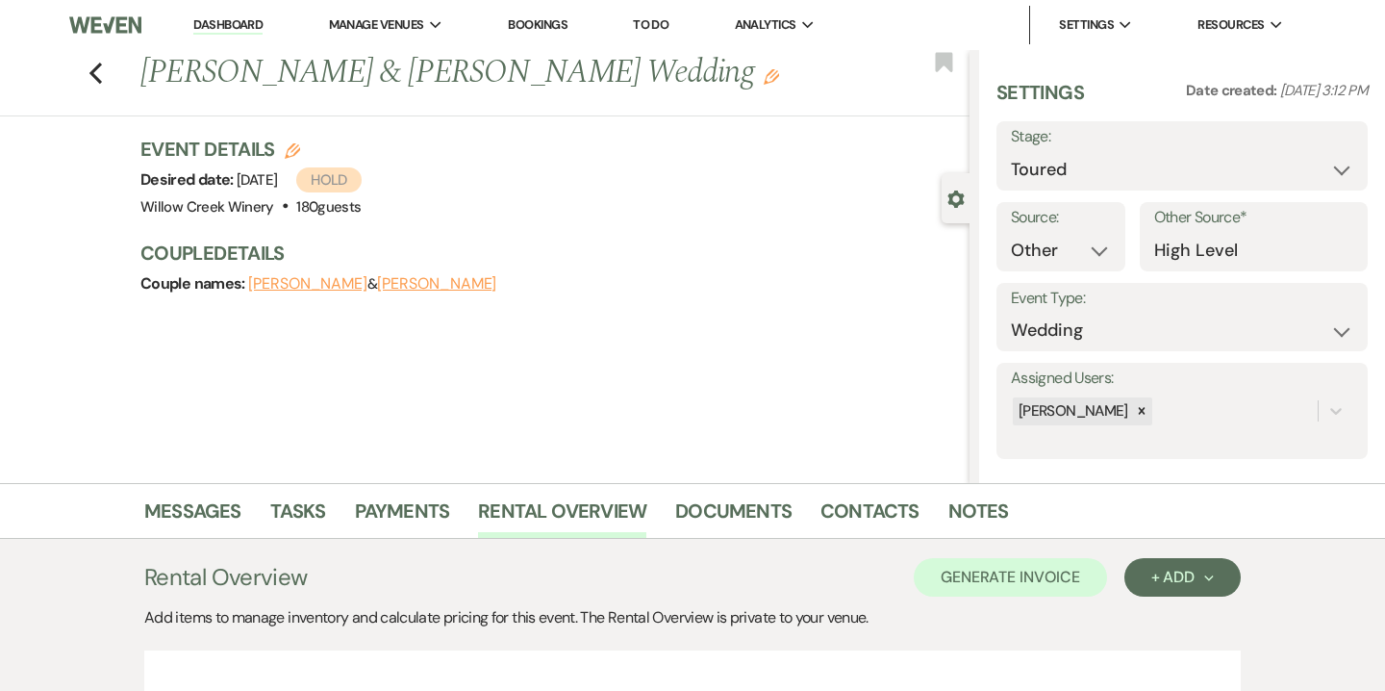
click at [292, 150] on icon "Edit" at bounding box center [292, 150] width 15 height 15
select select "531"
select select "false"
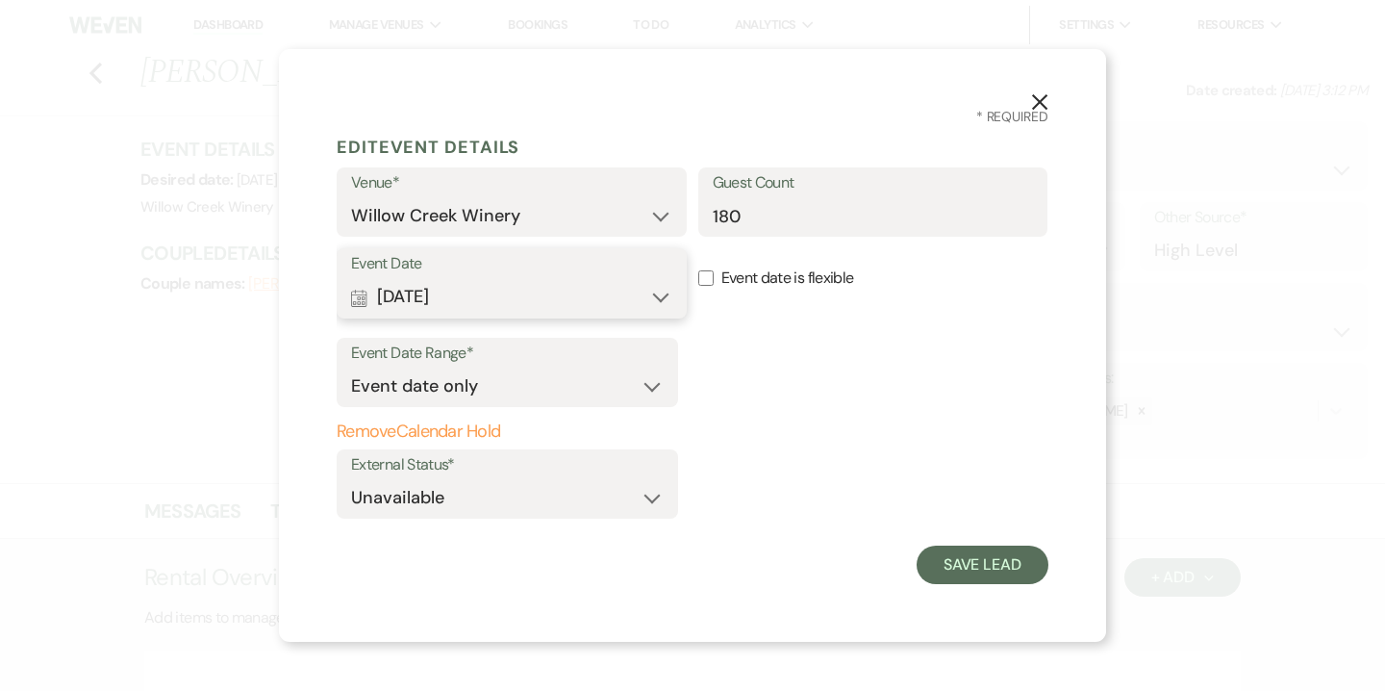
click at [465, 294] on button "Calendar Jun 06, 2026 Expand" at bounding box center [511, 297] width 321 height 38
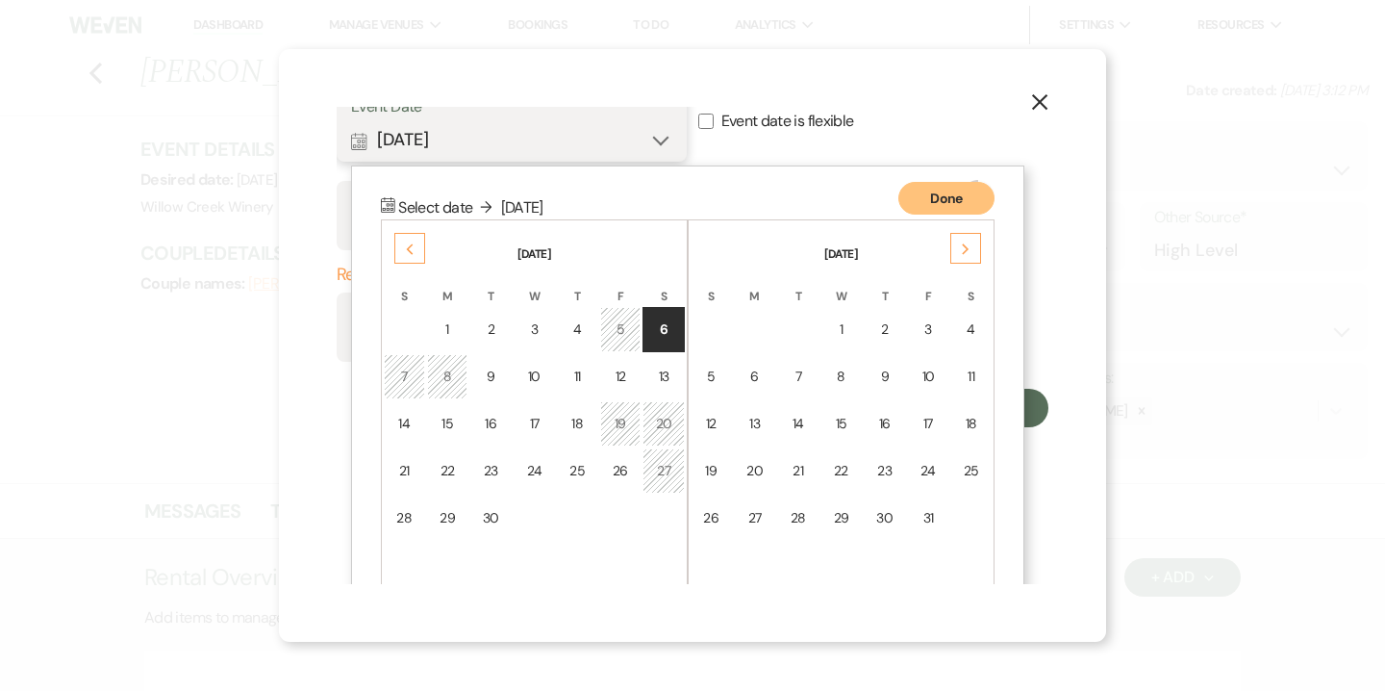
scroll to position [193, 0]
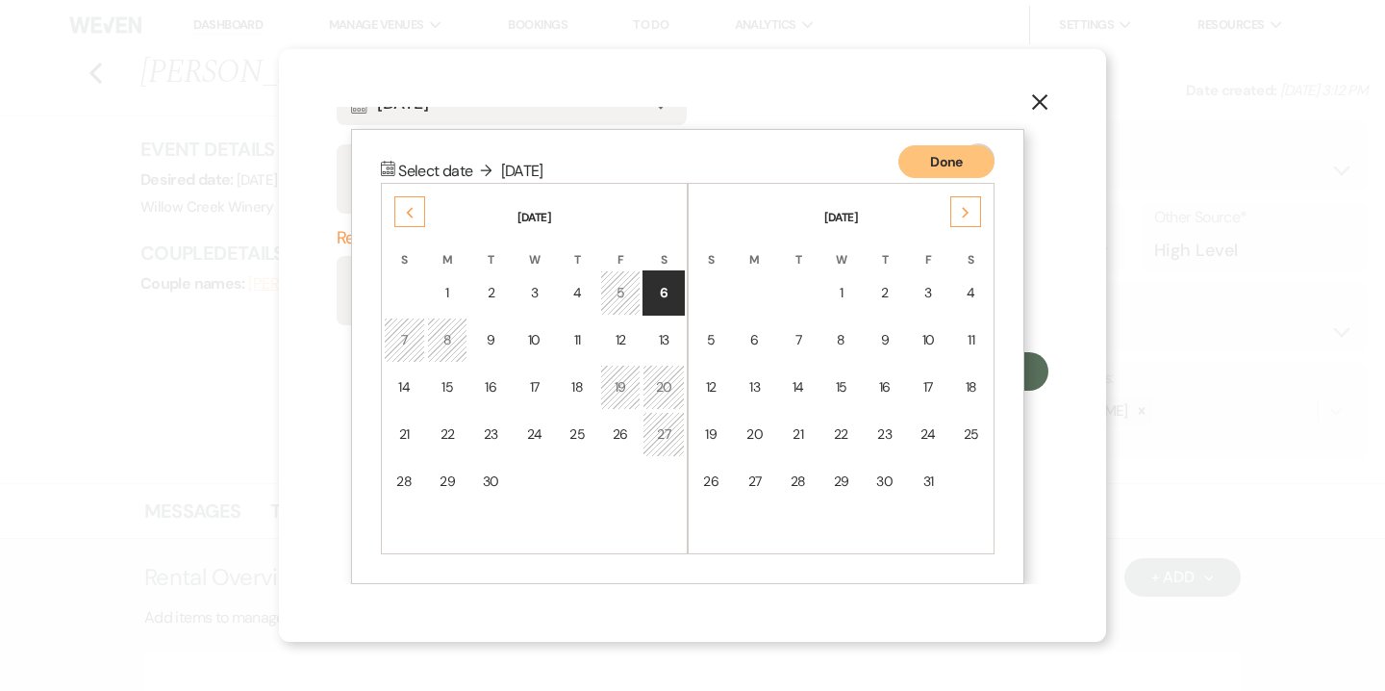
click at [413, 216] on use at bounding box center [410, 213] width 7 height 11
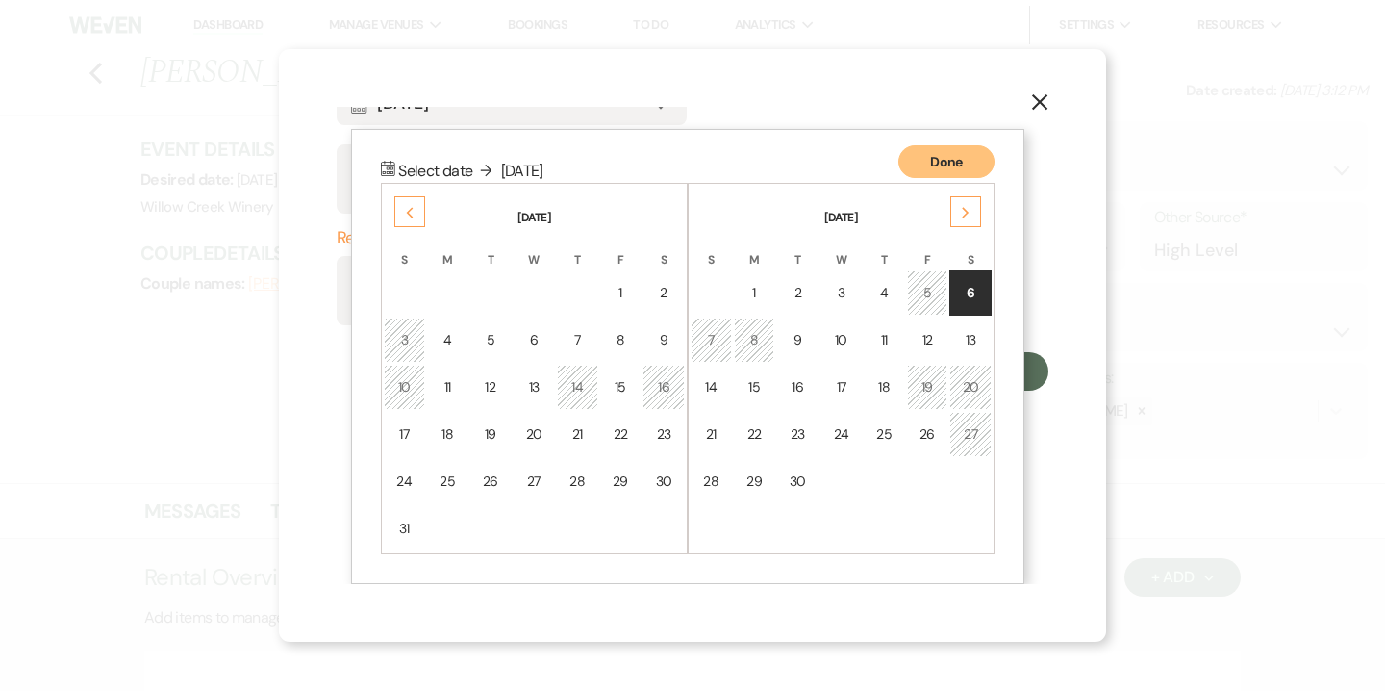
click at [1040, 101] on use "button" at bounding box center [1039, 101] width 15 height 15
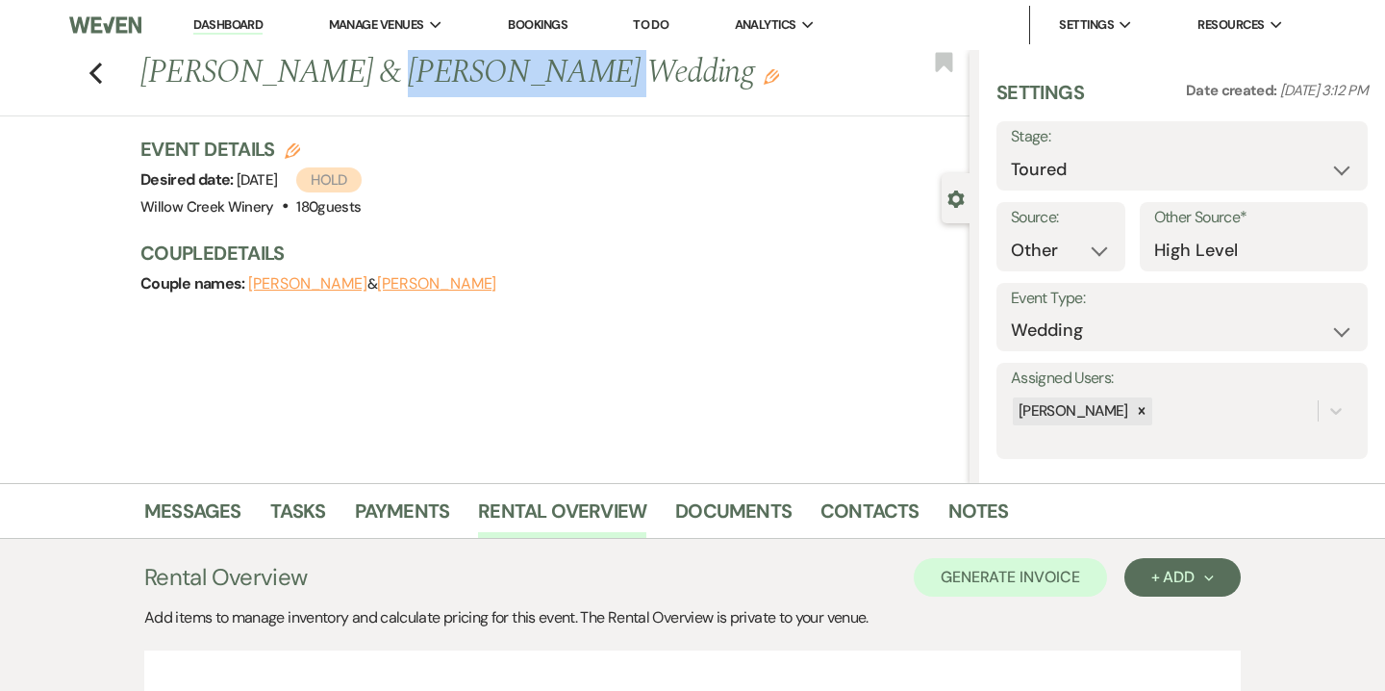
drag, startPoint x: 341, startPoint y: 78, endPoint x: 510, endPoint y: 75, distance: 169.3
click at [510, 75] on h1 "George Stokes & Lauren Ziereis's Wedding Edit" at bounding box center [468, 73] width 656 height 46
copy h1 "Lauren Ziereis"
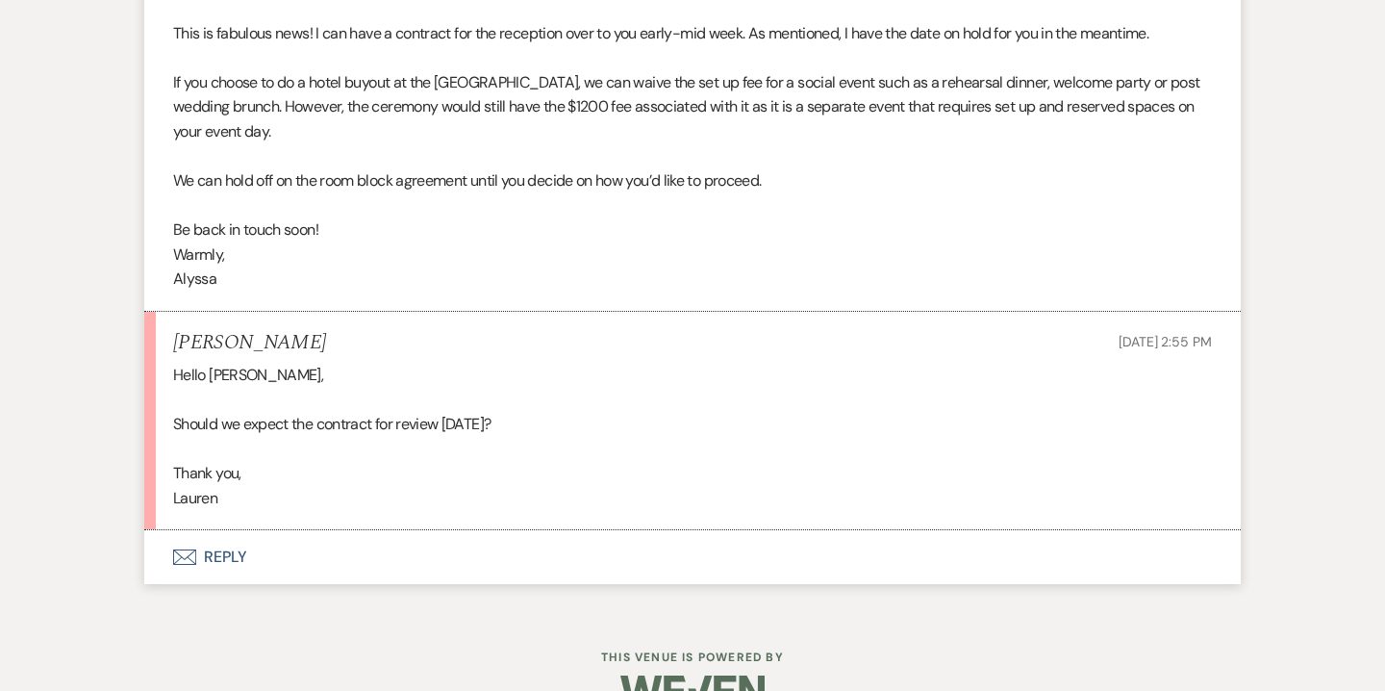
scroll to position [12337, 0]
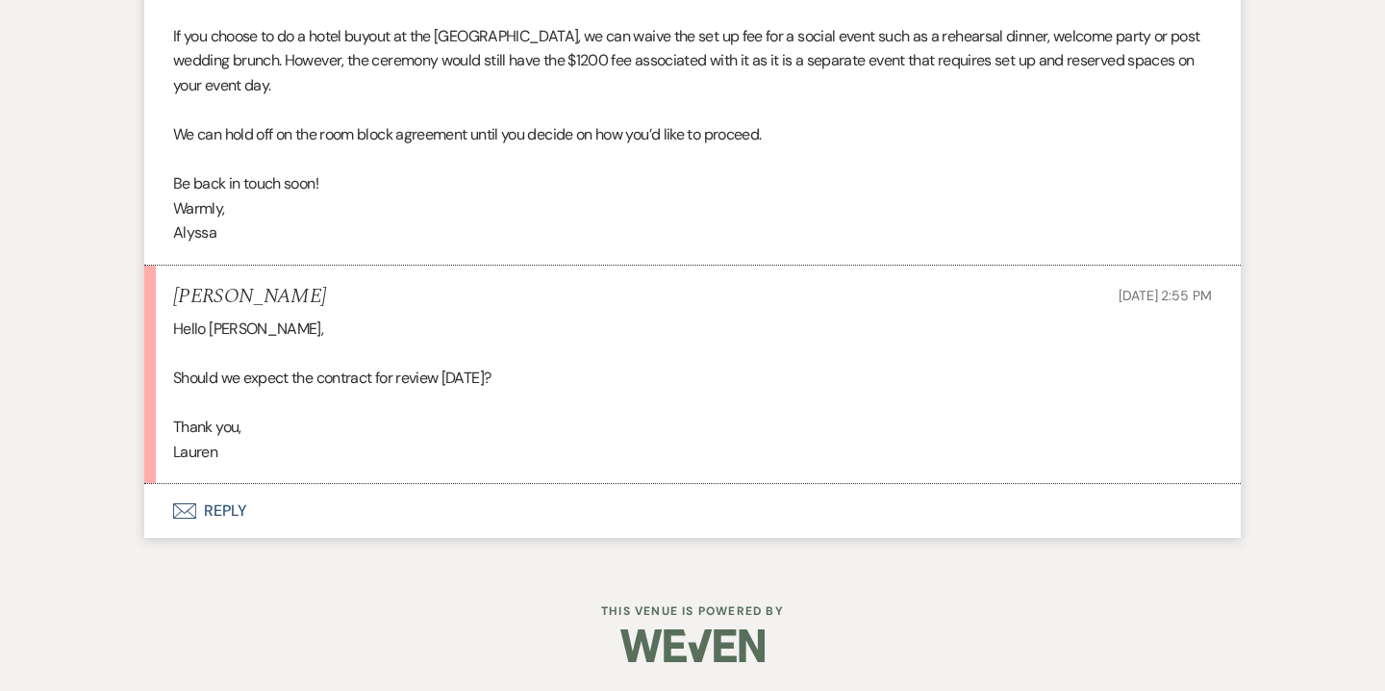
click at [228, 510] on button "Envelope Reply" at bounding box center [692, 511] width 1097 height 54
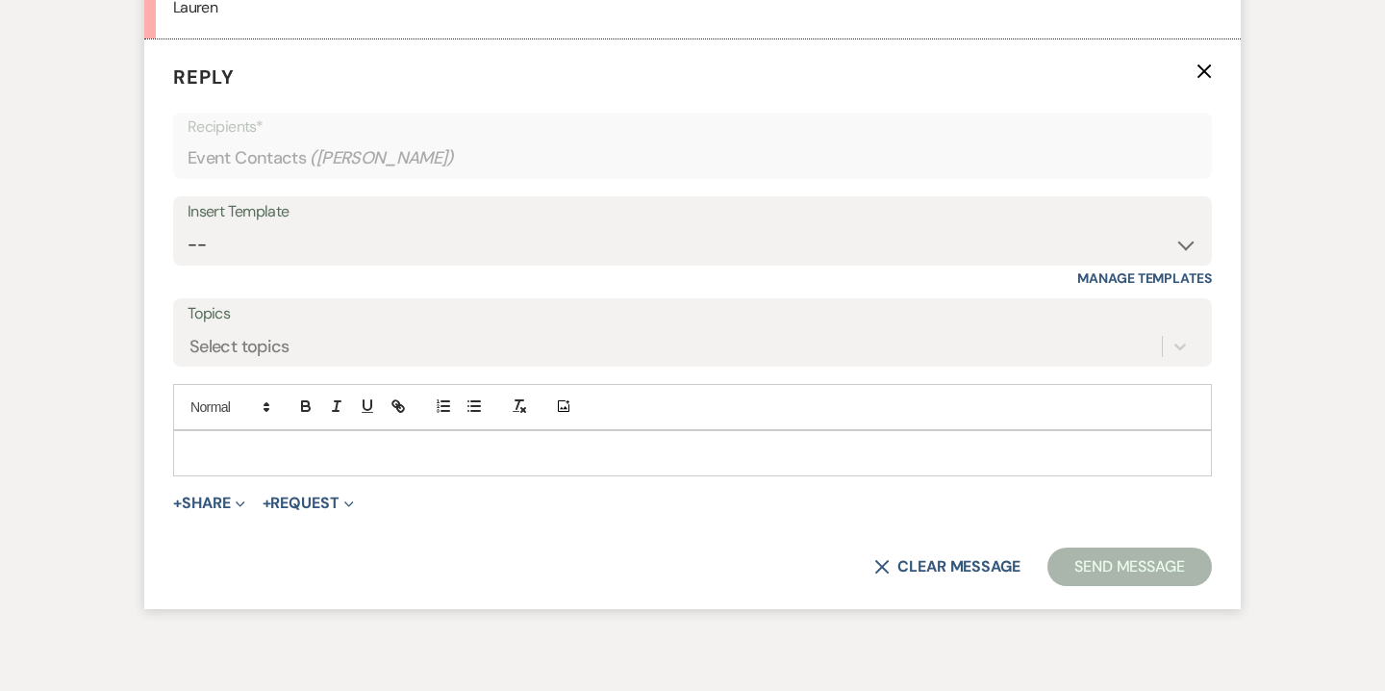
scroll to position [12782, 0]
click at [464, 439] on div at bounding box center [692, 452] width 1037 height 44
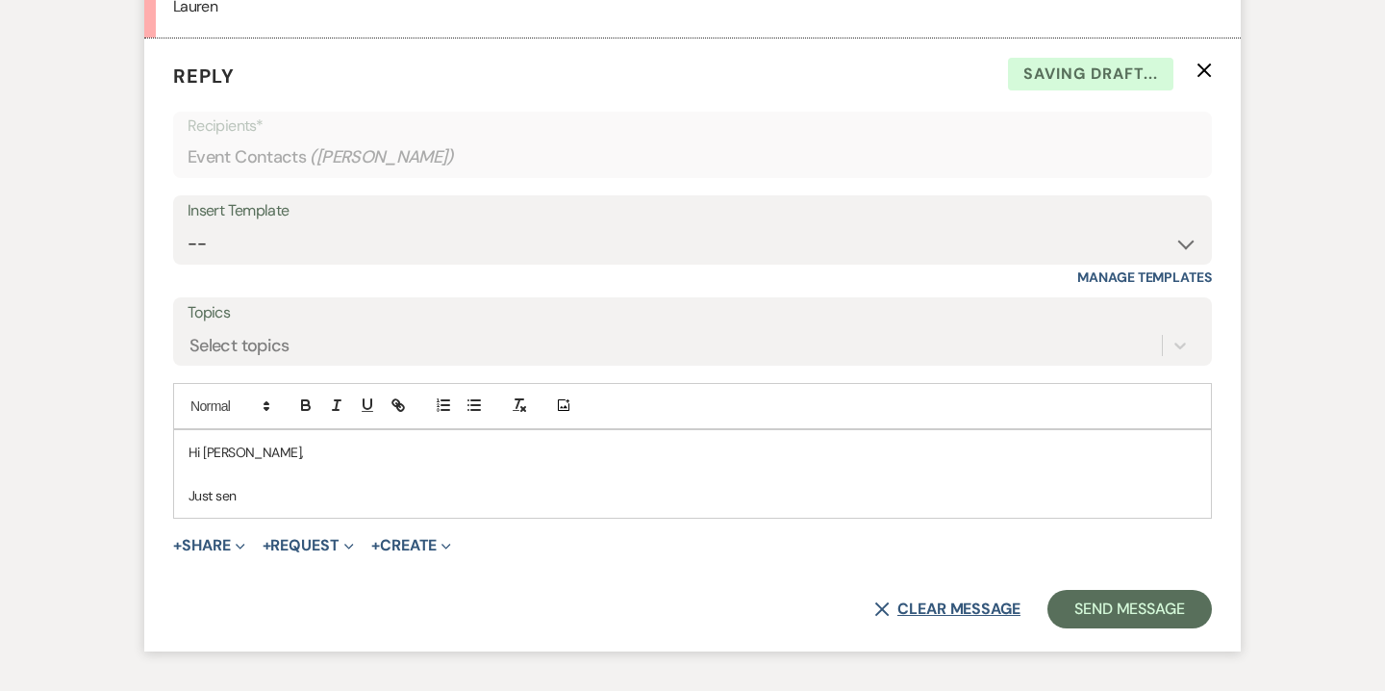
click at [929, 603] on button "X Clear message" at bounding box center [947, 608] width 146 height 15
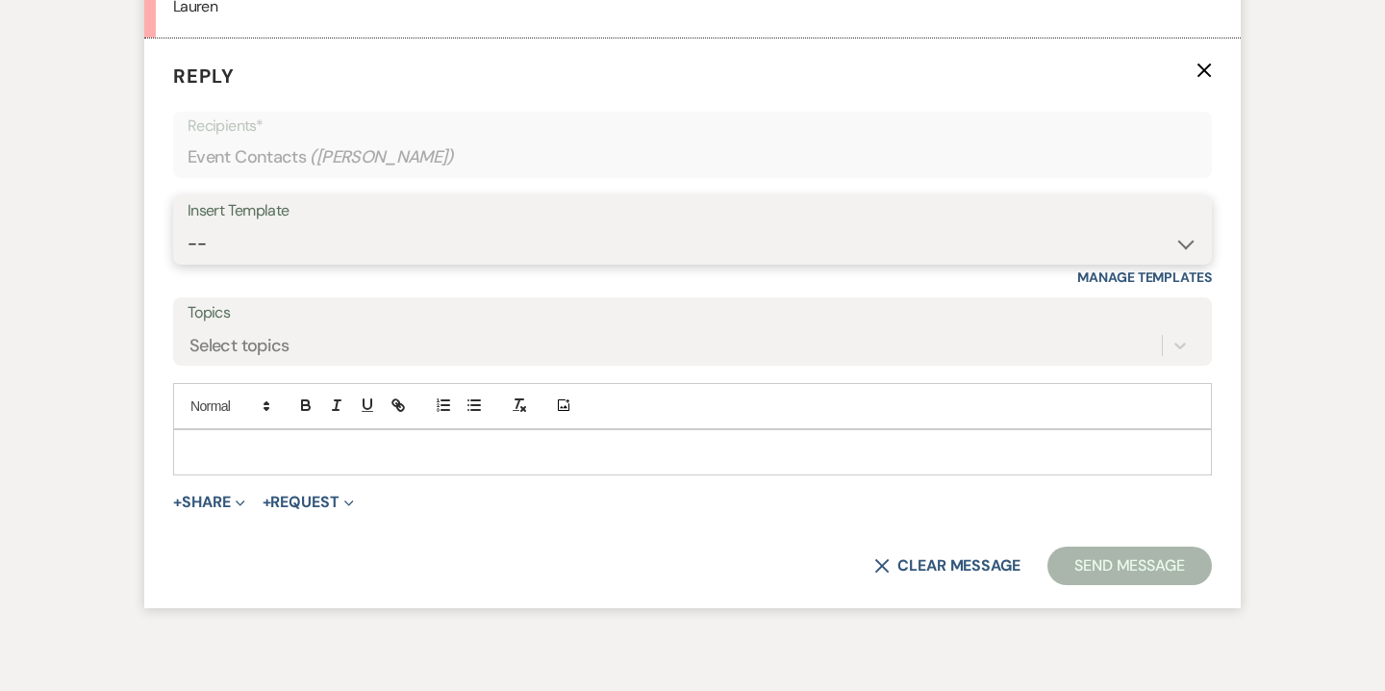
click at [330, 238] on select "-- Weven Planning Portal Introduction (Booked Events) 6-Month Check-in Review R…" at bounding box center [693, 244] width 1010 height 38
select select "3856"
click at [188, 225] on select "-- Weven Planning Portal Introduction (Booked Events) 6-Month Check-in Review R…" at bounding box center [693, 244] width 1010 height 38
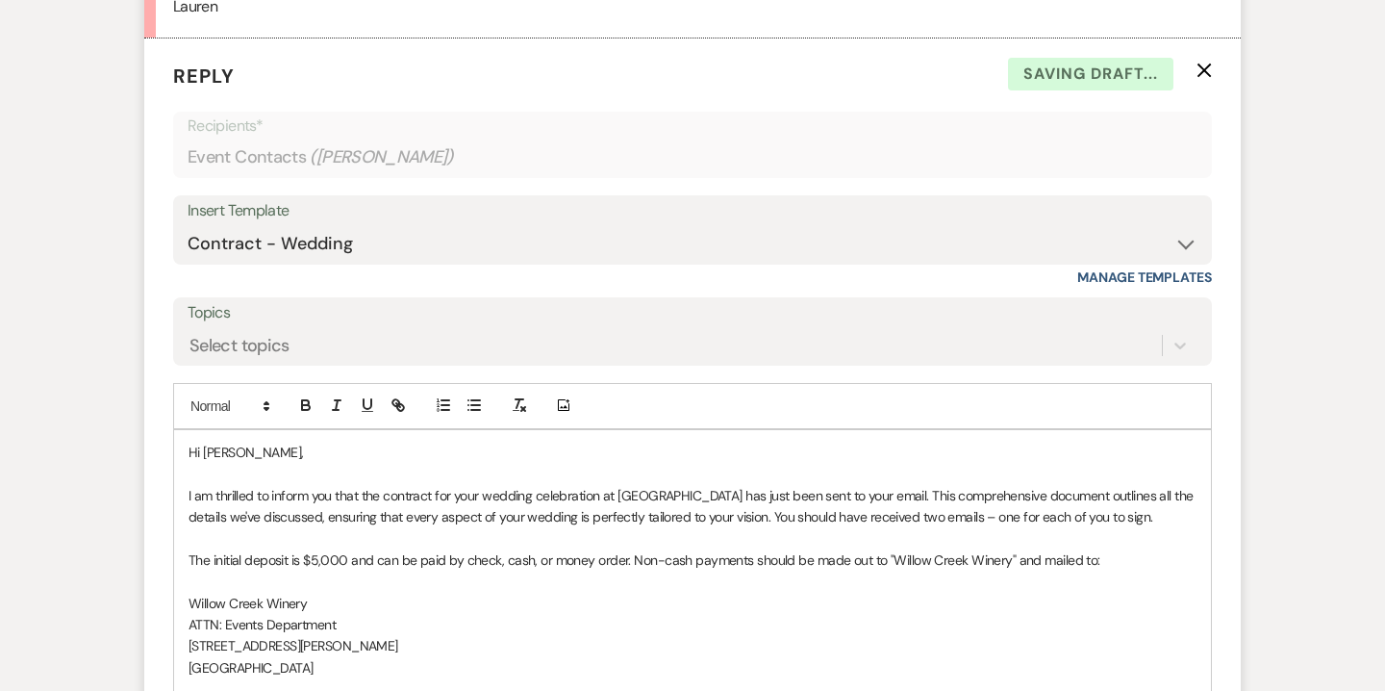
click at [205, 451] on p "Hi George," at bounding box center [693, 452] width 1008 height 21
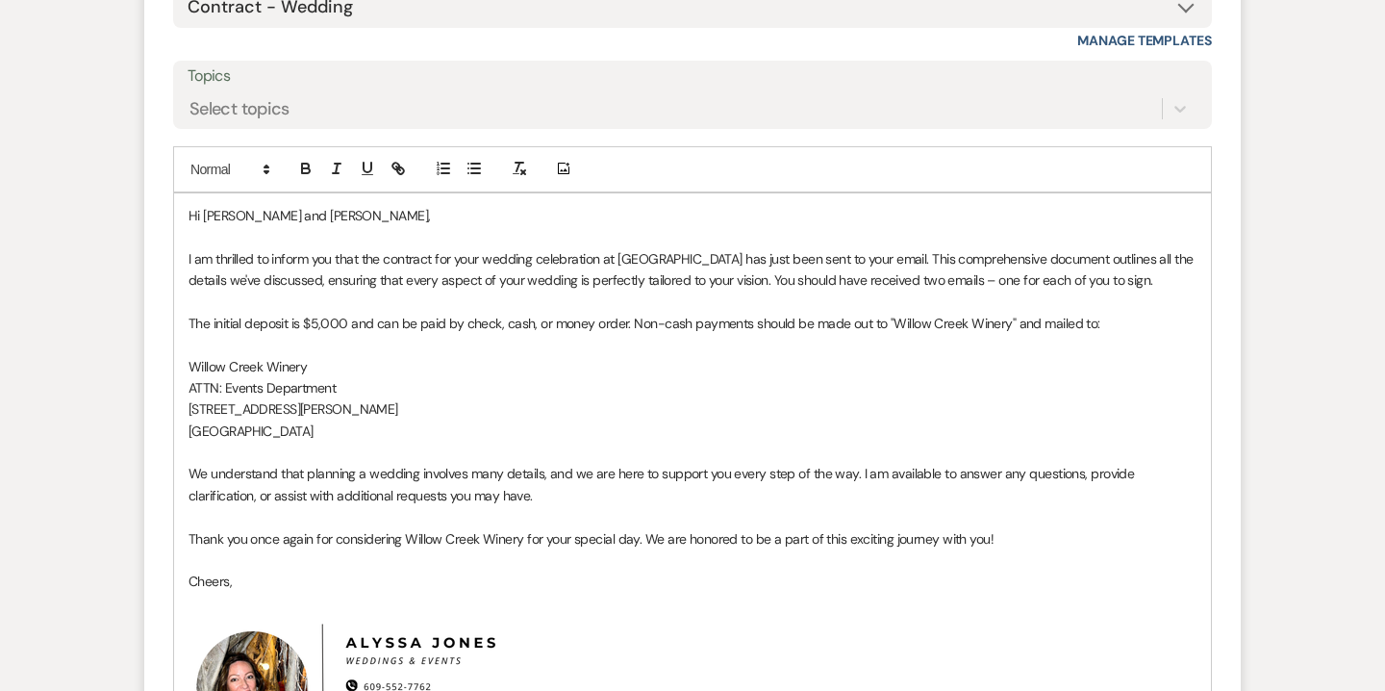
scroll to position [13021, 0]
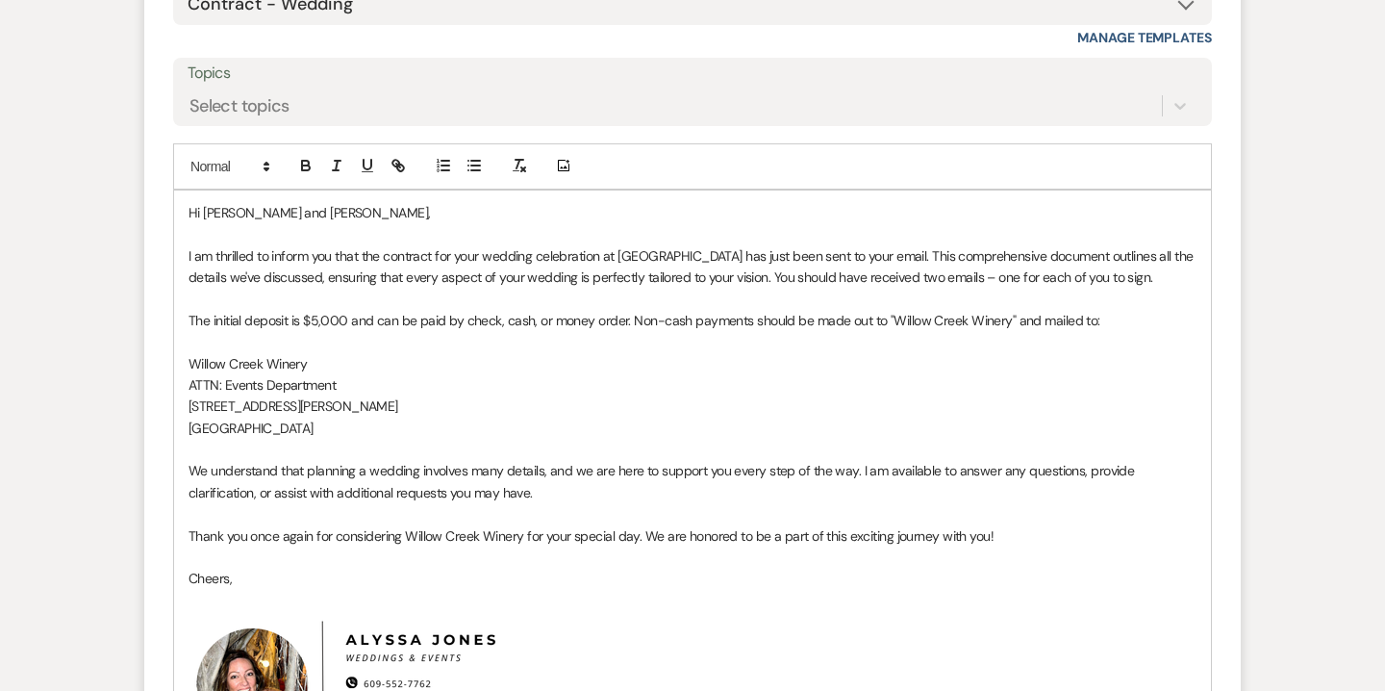
click at [471, 488] on p "We understand that planning a wedding involves many details, and we are here to…" at bounding box center [693, 481] width 1008 height 43
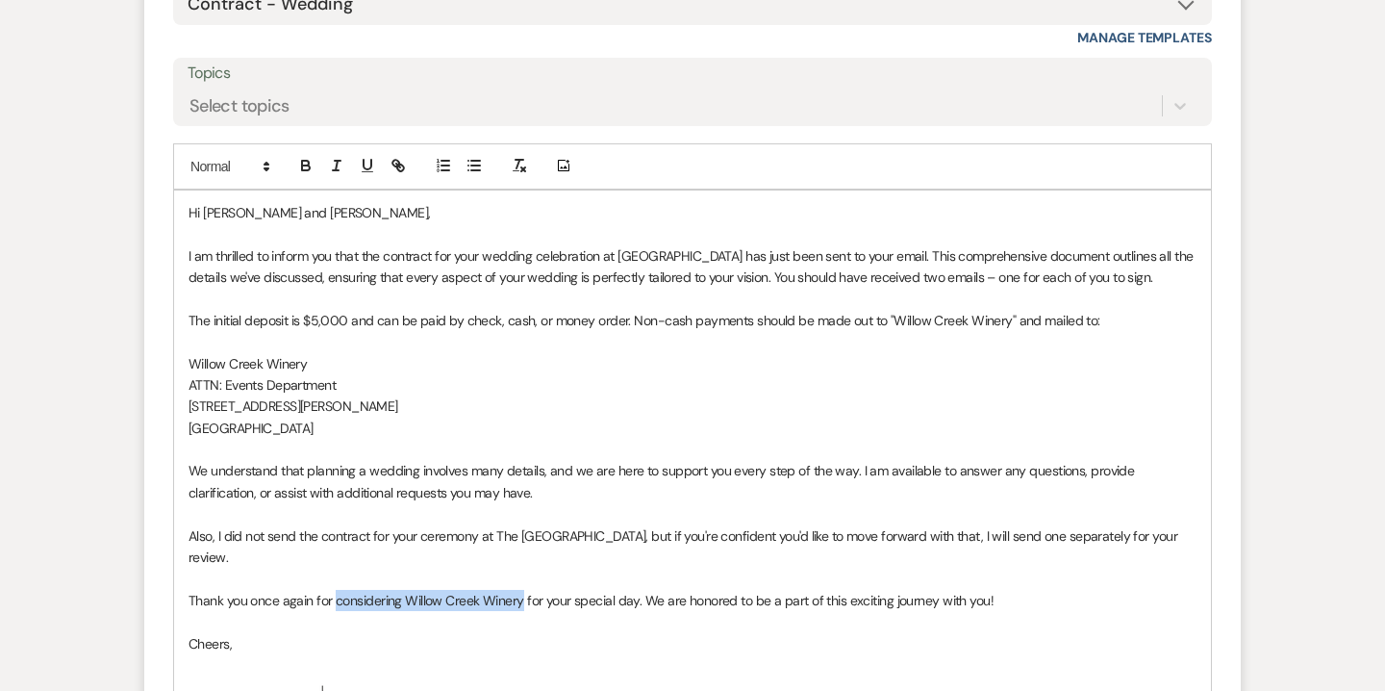
drag, startPoint x: 337, startPoint y: 580, endPoint x: 521, endPoint y: 582, distance: 184.7
click at [521, 590] on p "Thank you once again for considering Willow Creek Winery for your special day. …" at bounding box center [693, 600] width 1008 height 21
click at [1198, 534] on div "Hi Lauren and George, I am thrilled to inform you that the contract for your we…" at bounding box center [692, 535] width 1037 height 690
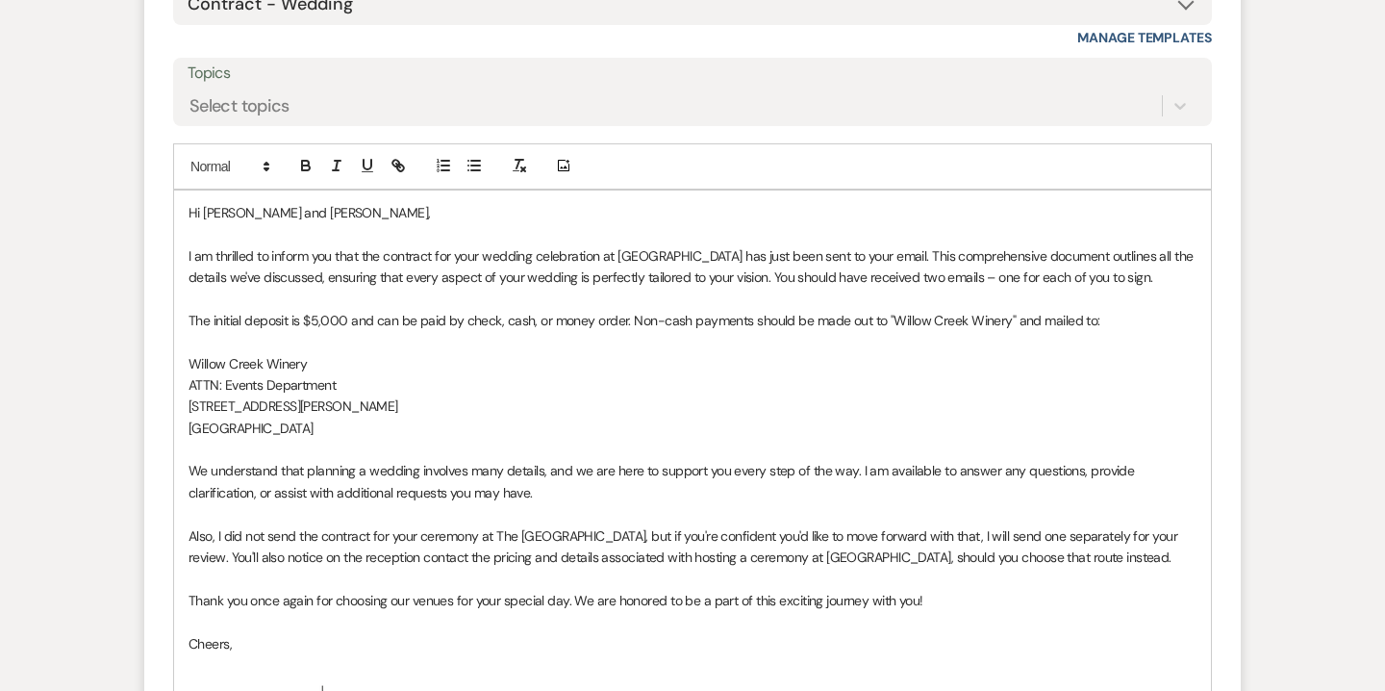
click at [619, 537] on p "Also, I did not send the contract for your ceremony at The Southern Mansion, bu…" at bounding box center [693, 546] width 1008 height 43
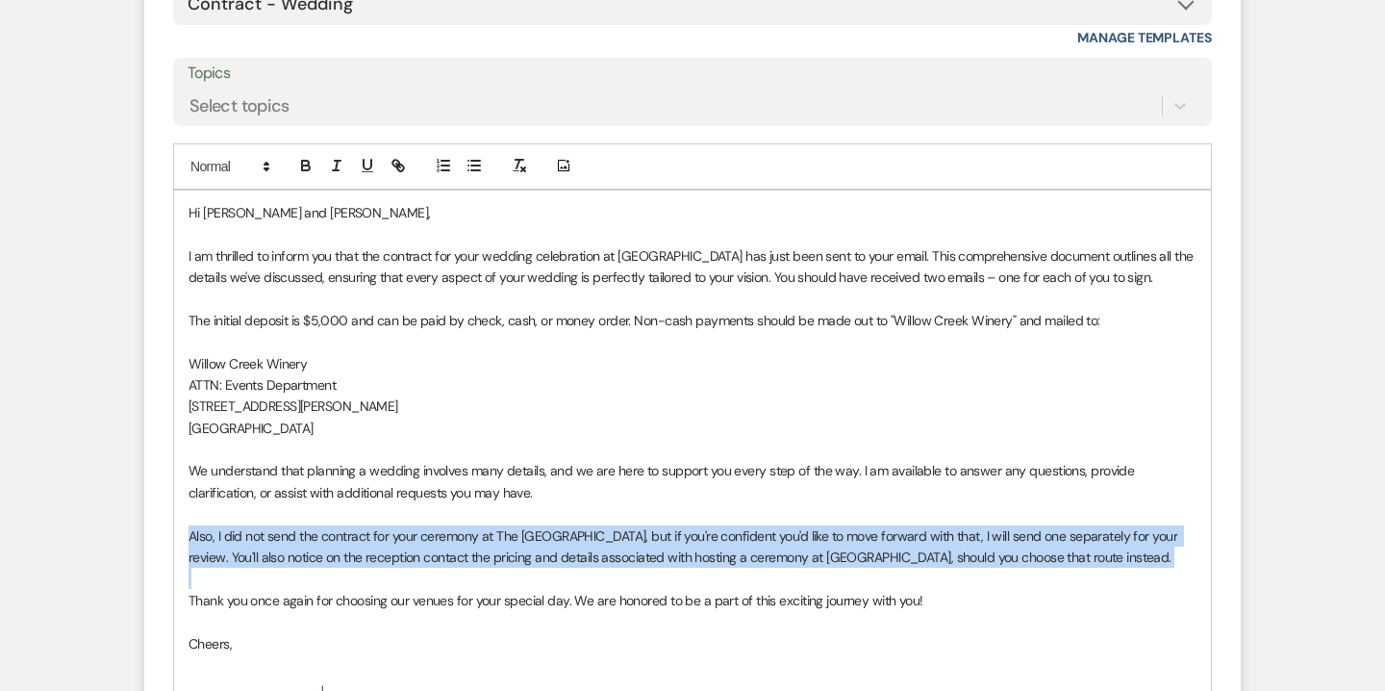
click at [619, 537] on p "Also, I did not send the contract for your ceremony at The Southern Mansion, bu…" at bounding box center [693, 546] width 1008 height 43
copy p "Also, I did not send the contract for your ceremony at The Southern Mansion, bu…"
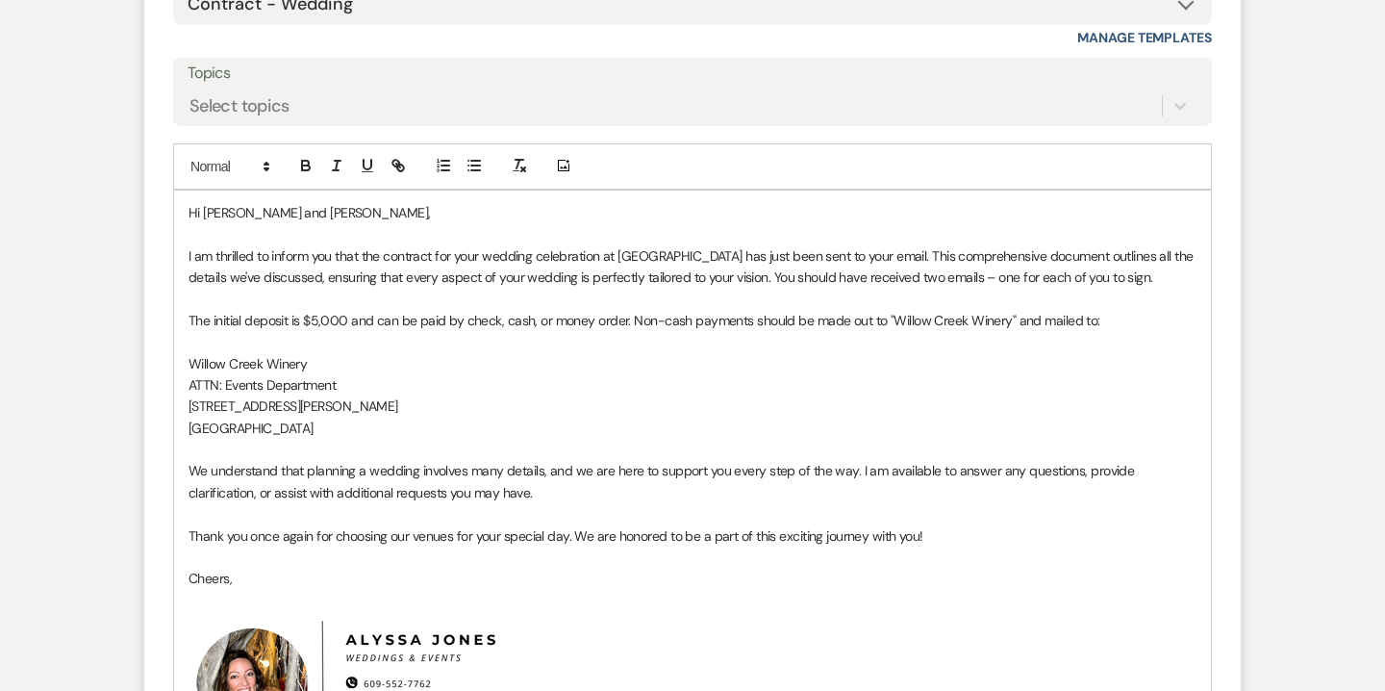
click at [190, 472] on p "We understand that planning a wedding involves many details, and we are here to…" at bounding box center [693, 481] width 1008 height 43
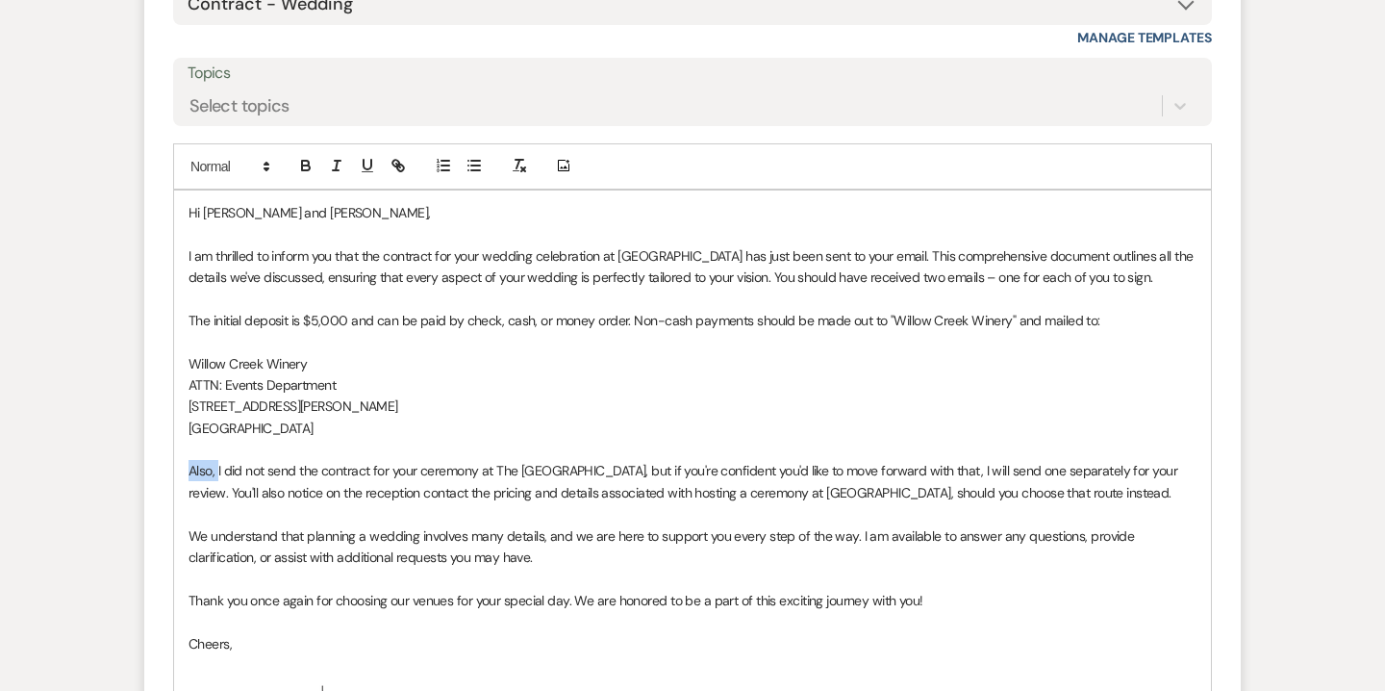
drag, startPoint x: 216, startPoint y: 469, endPoint x: 166, endPoint y: 468, distance: 50.0
click at [166, 468] on form "Reply X Draft Recipients* Event Contacts ( George Stokes ) Insert Template -- W…" at bounding box center [692, 406] width 1097 height 1214
click at [281, 507] on p at bounding box center [693, 513] width 1008 height 21
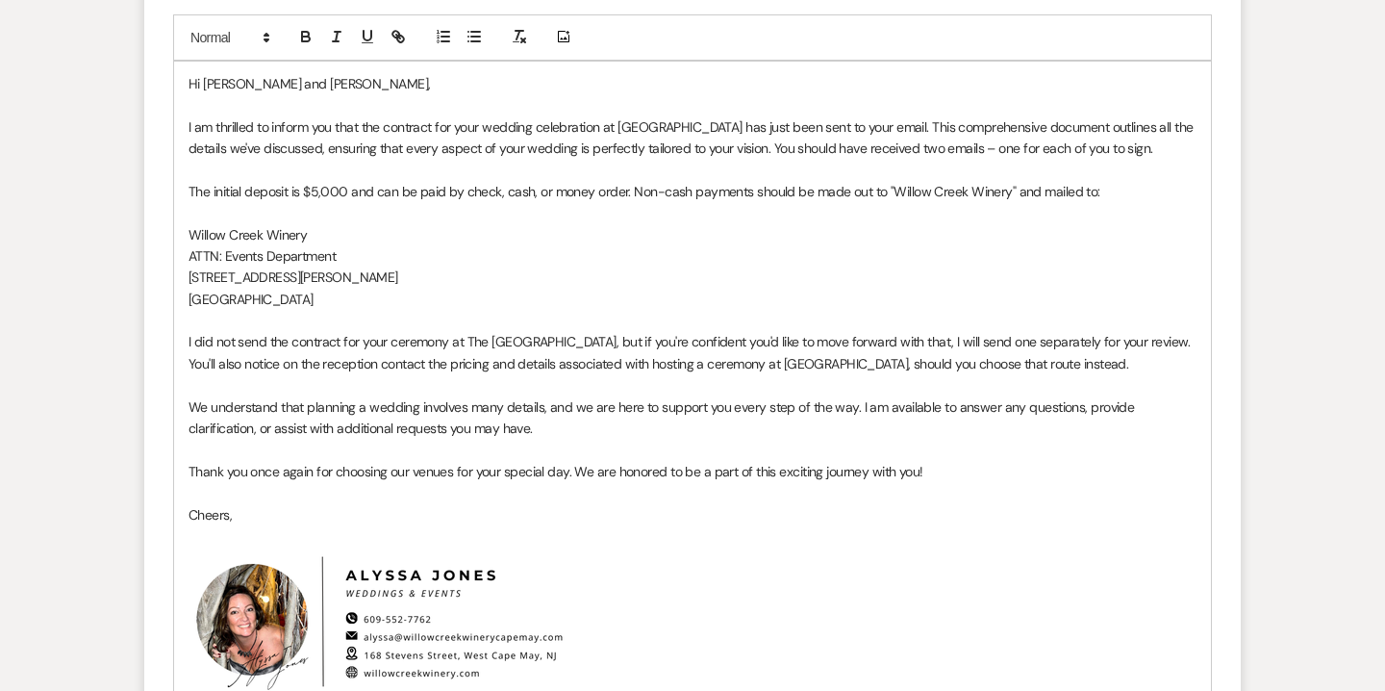
scroll to position [13154, 0]
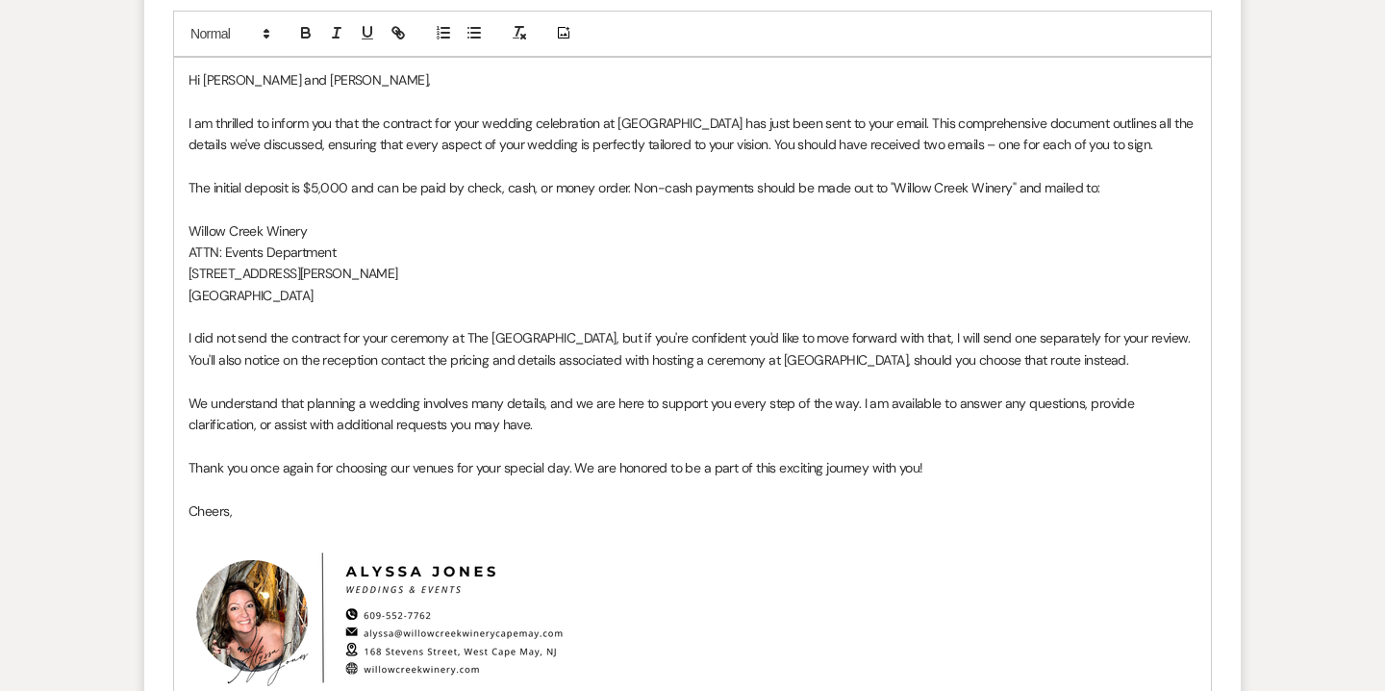
click at [596, 429] on p "We understand that planning a wedding involves many details, and we are here to…" at bounding box center [693, 413] width 1008 height 43
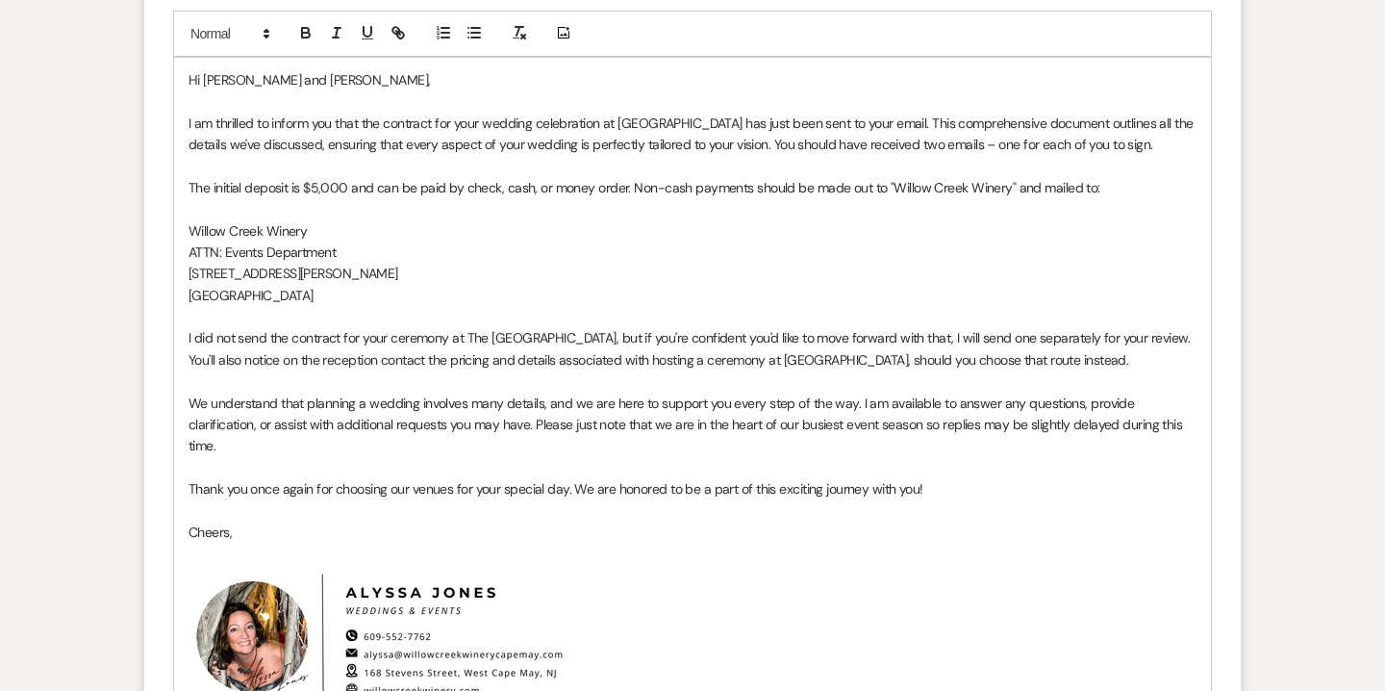
click at [446, 478] on p "Thank you once again for choosing our venues for your special day. We are honor…" at bounding box center [693, 488] width 1008 height 21
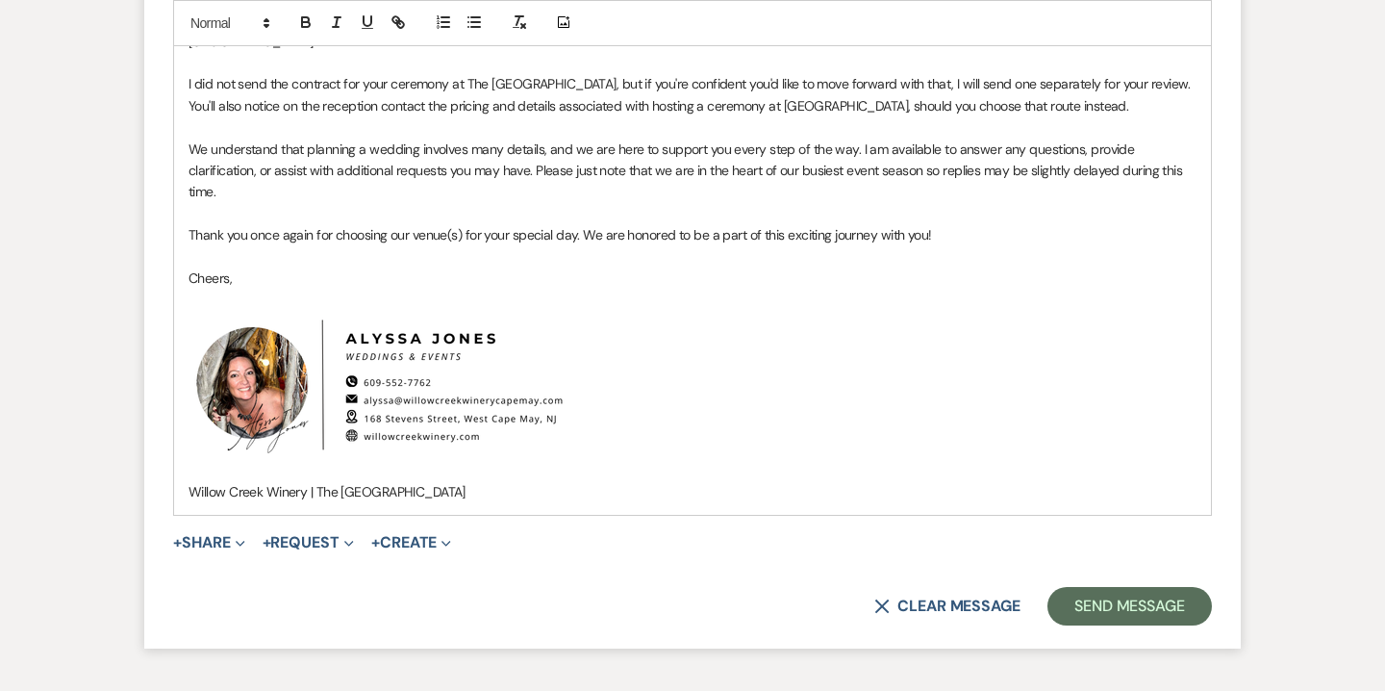
scroll to position [13415, 0]
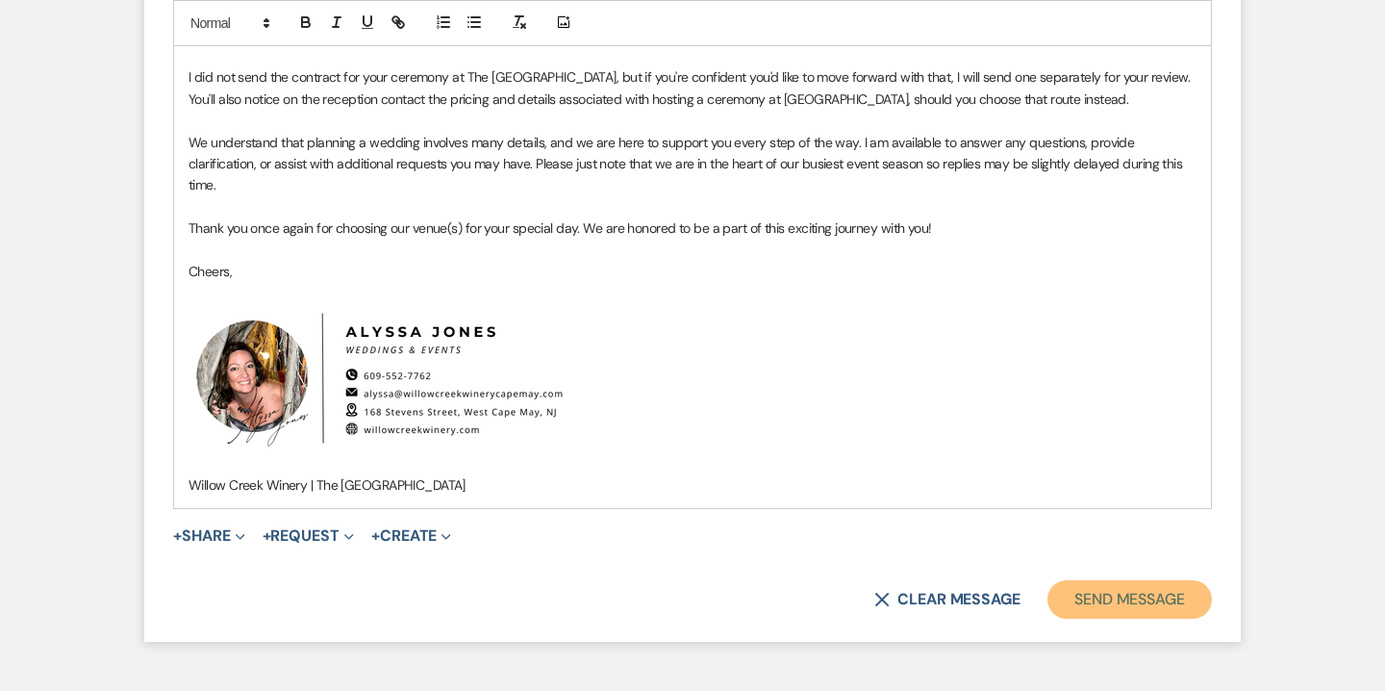
click at [1128, 580] on button "Send Message" at bounding box center [1130, 599] width 164 height 38
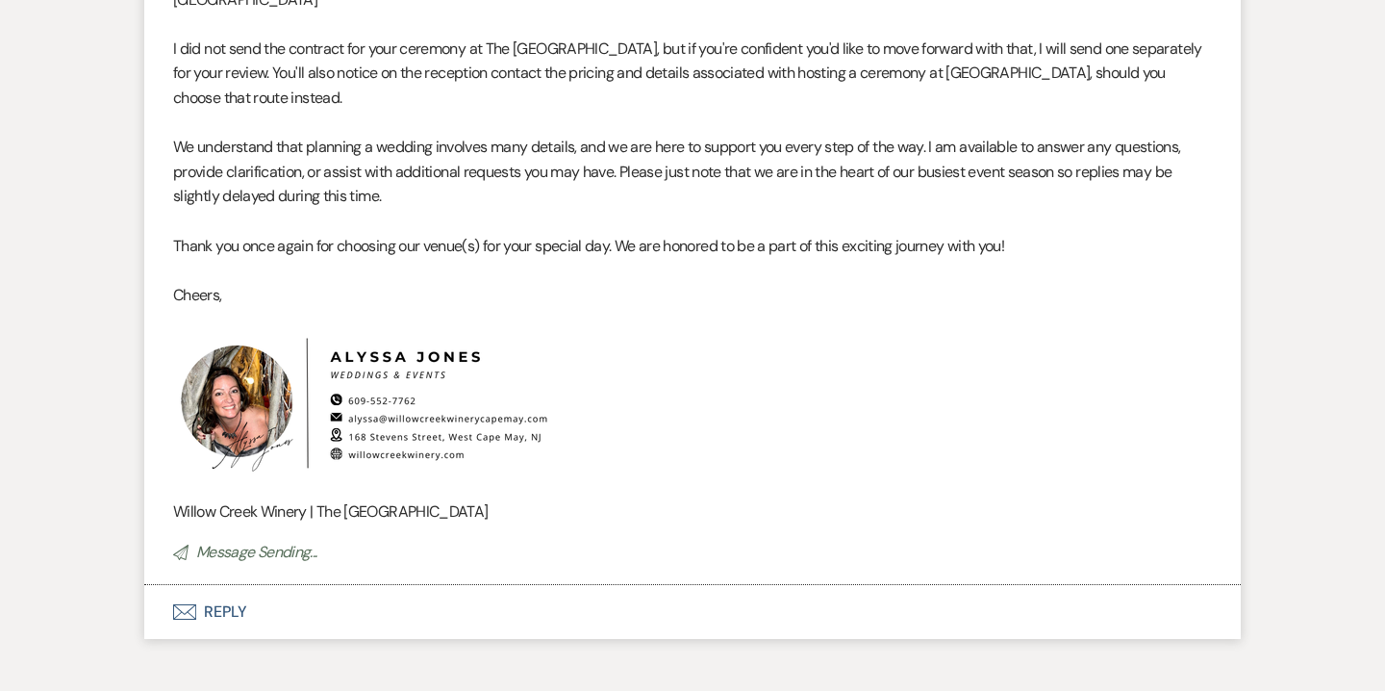
scroll to position [13123, 0]
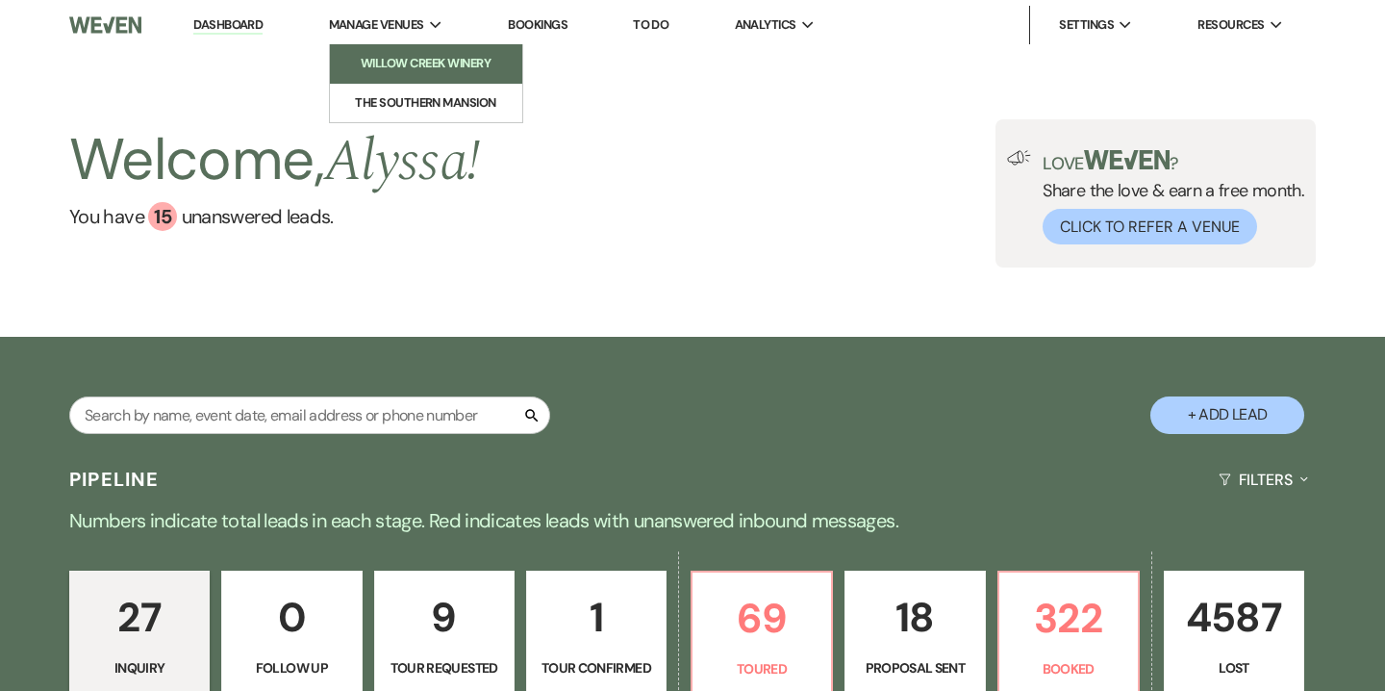
click at [384, 55] on li "Willow Creek Winery" at bounding box center [426, 63] width 173 height 19
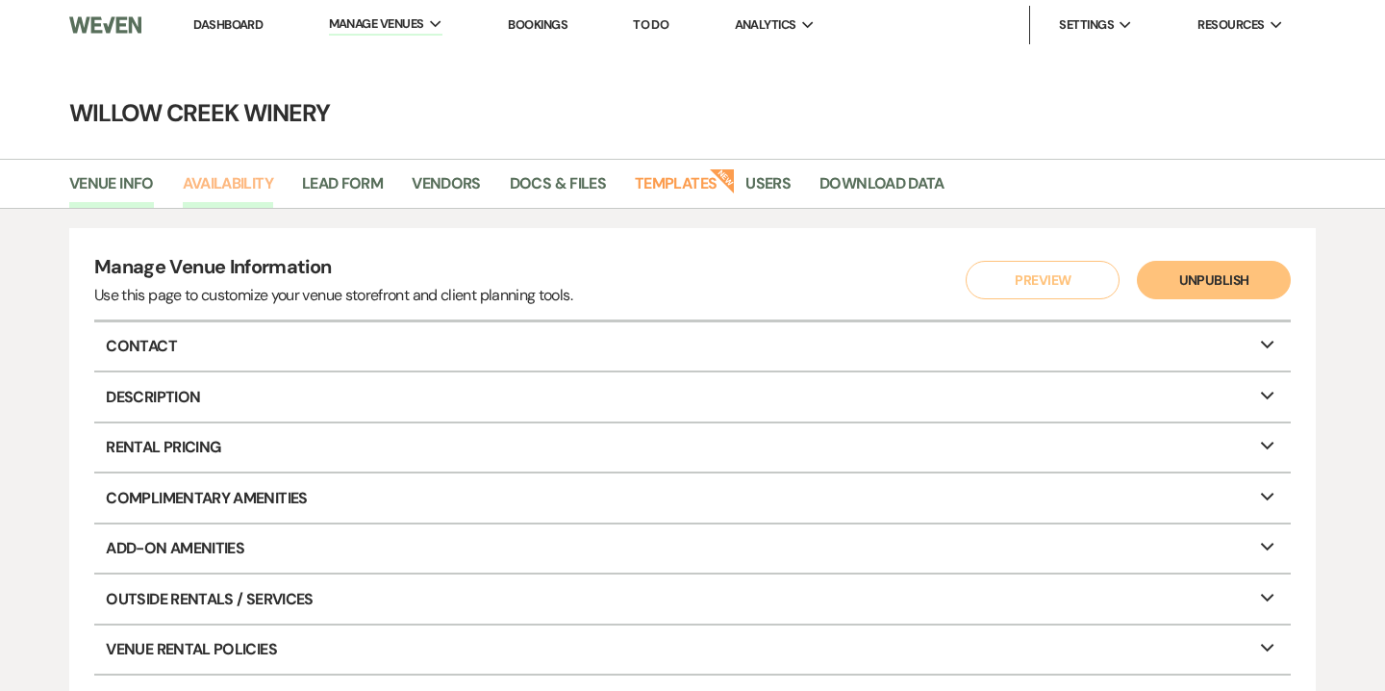
click at [242, 187] on link "Availability" at bounding box center [228, 189] width 90 height 37
select select "2"
select select "2026"
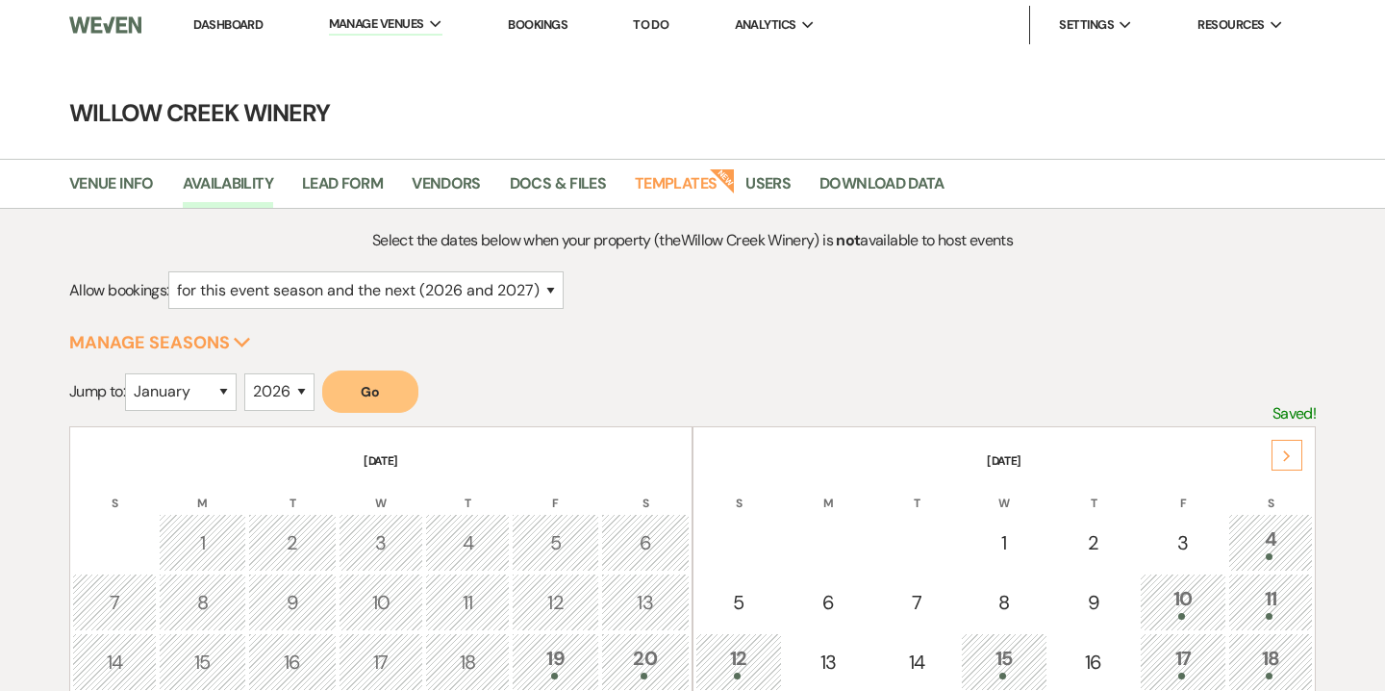
click at [1280, 457] on div "Next" at bounding box center [1287, 455] width 31 height 31
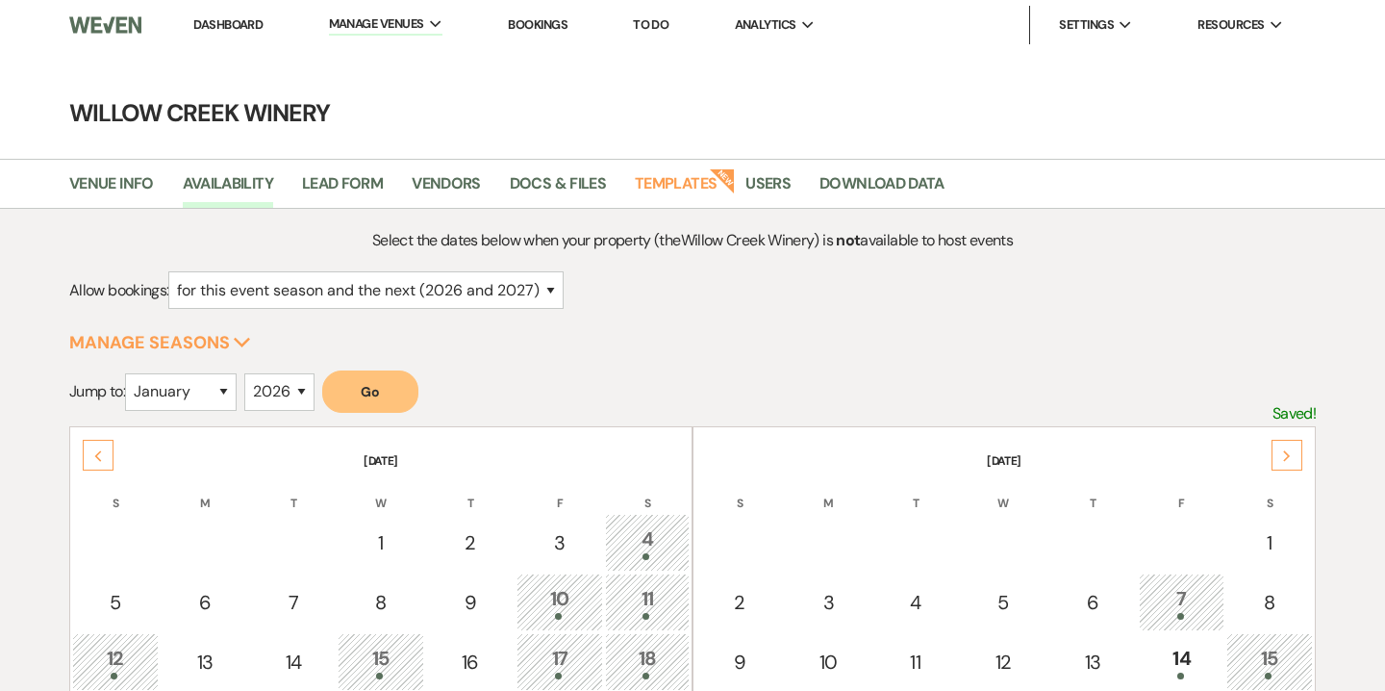
click at [1280, 457] on div "Next" at bounding box center [1287, 455] width 31 height 31
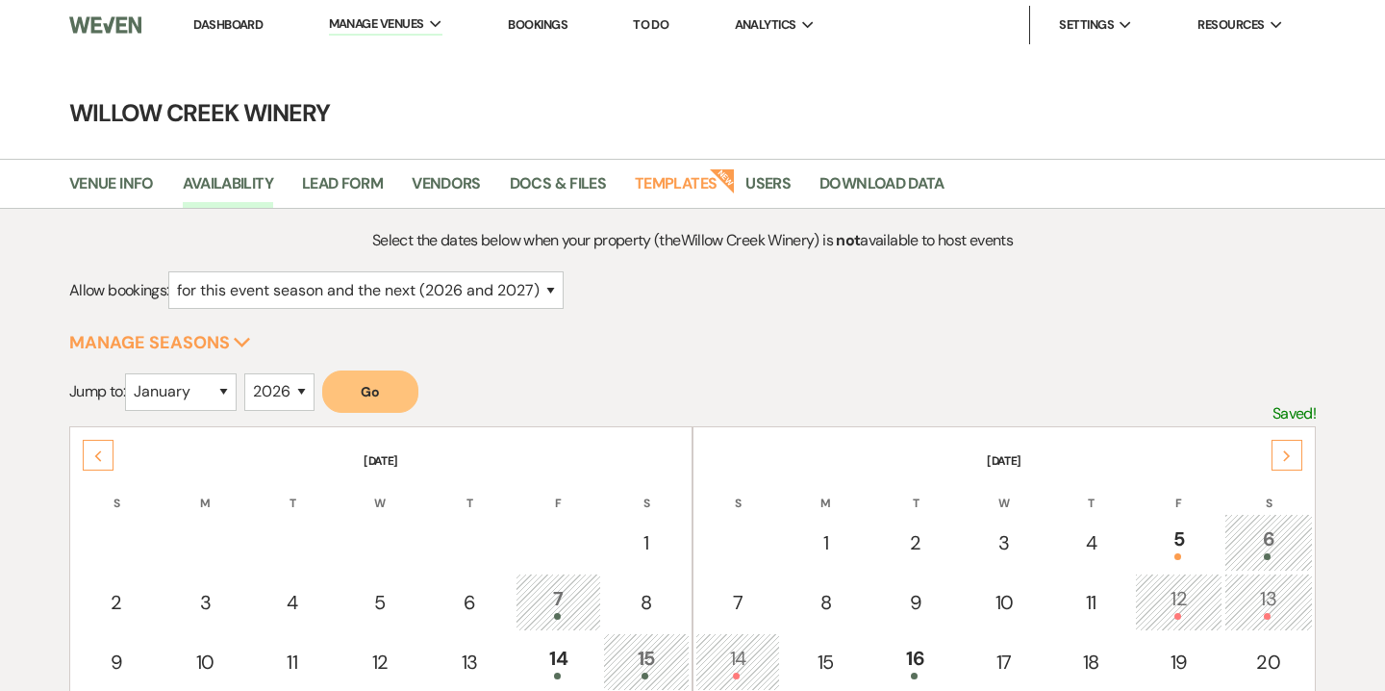
click at [1280, 457] on div "Next" at bounding box center [1287, 455] width 31 height 31
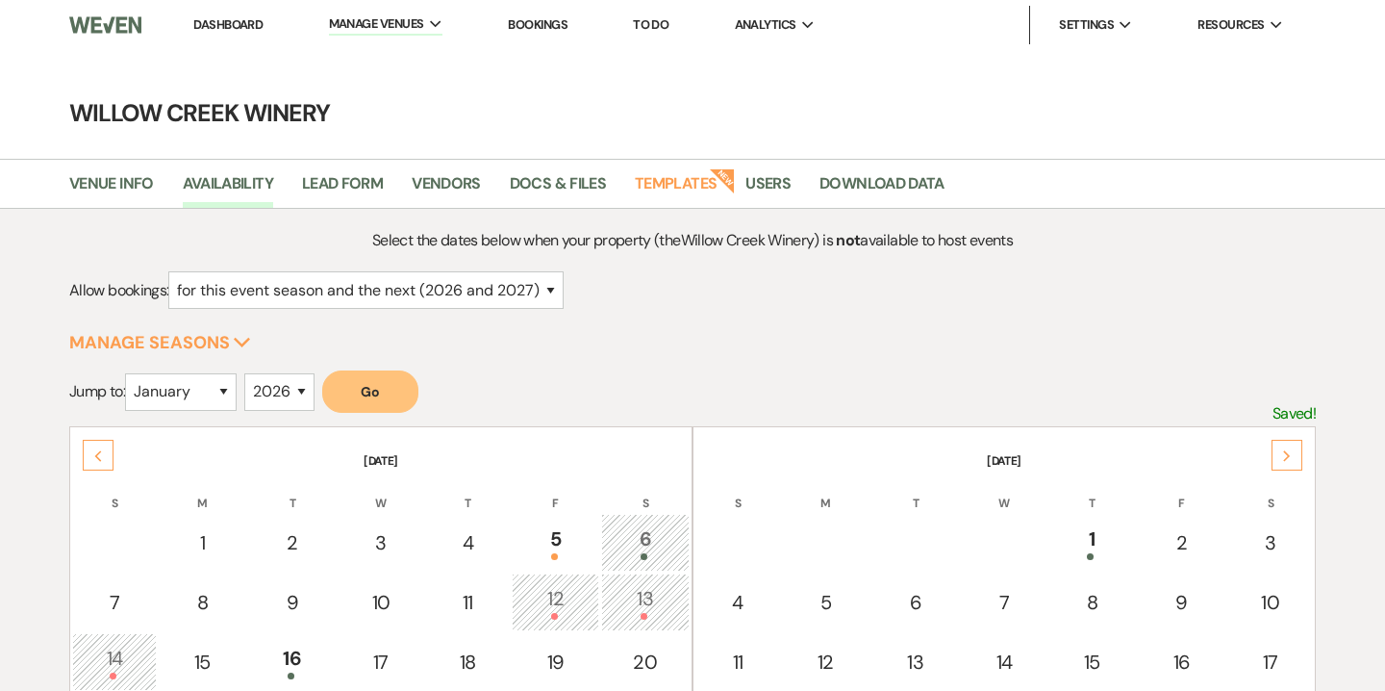
click at [1280, 457] on div "Next" at bounding box center [1287, 455] width 31 height 31
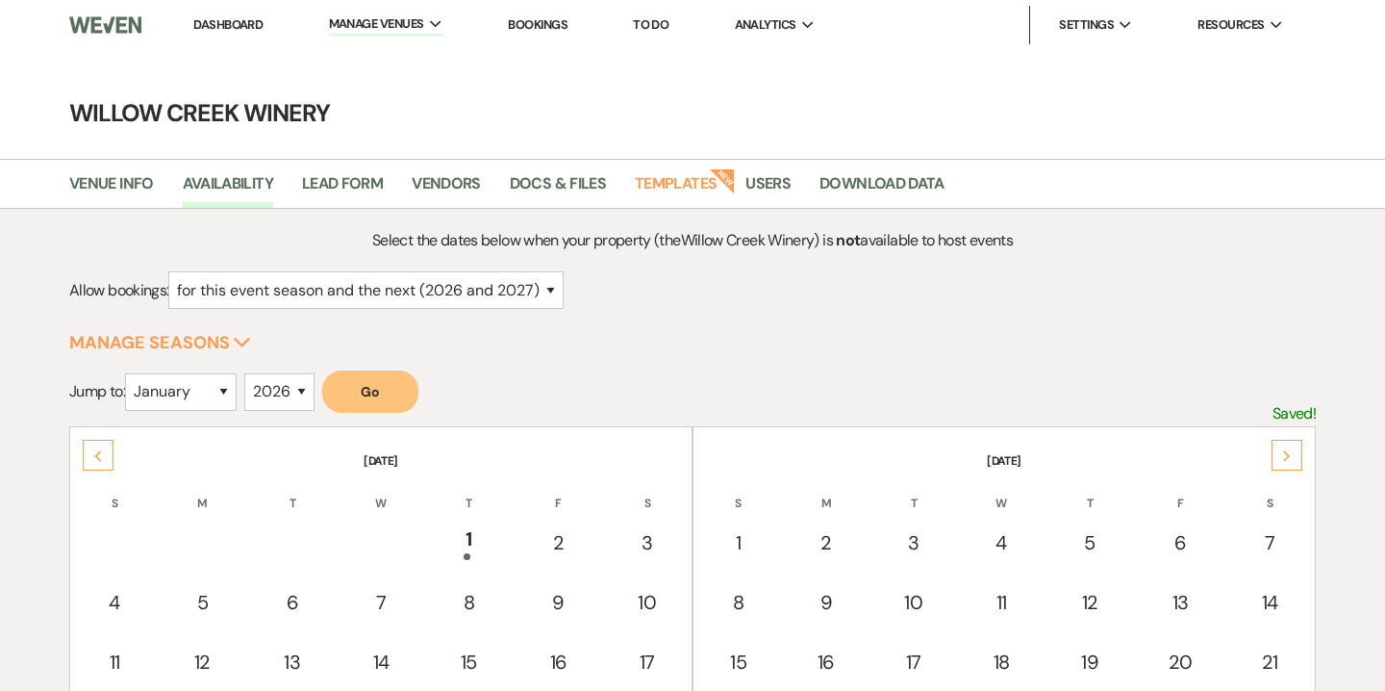
click at [1280, 457] on div "Next" at bounding box center [1287, 455] width 31 height 31
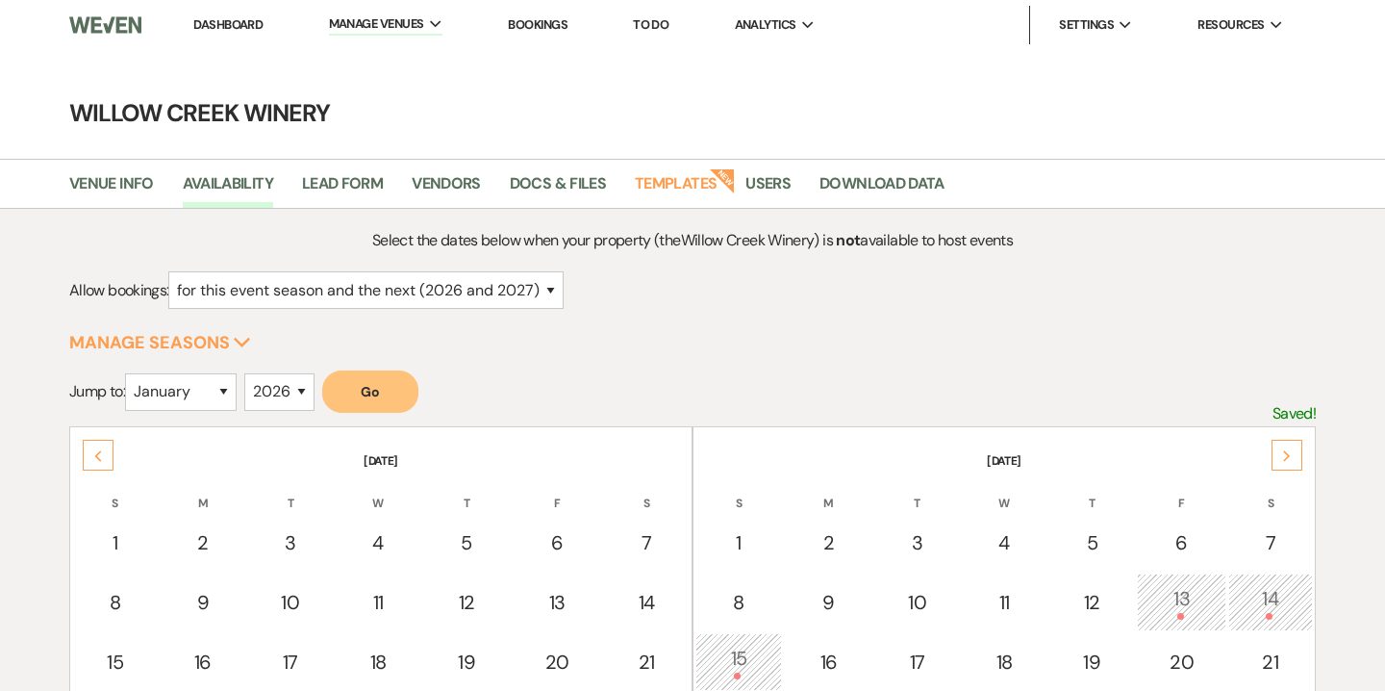
click at [1280, 457] on div "Next" at bounding box center [1287, 455] width 31 height 31
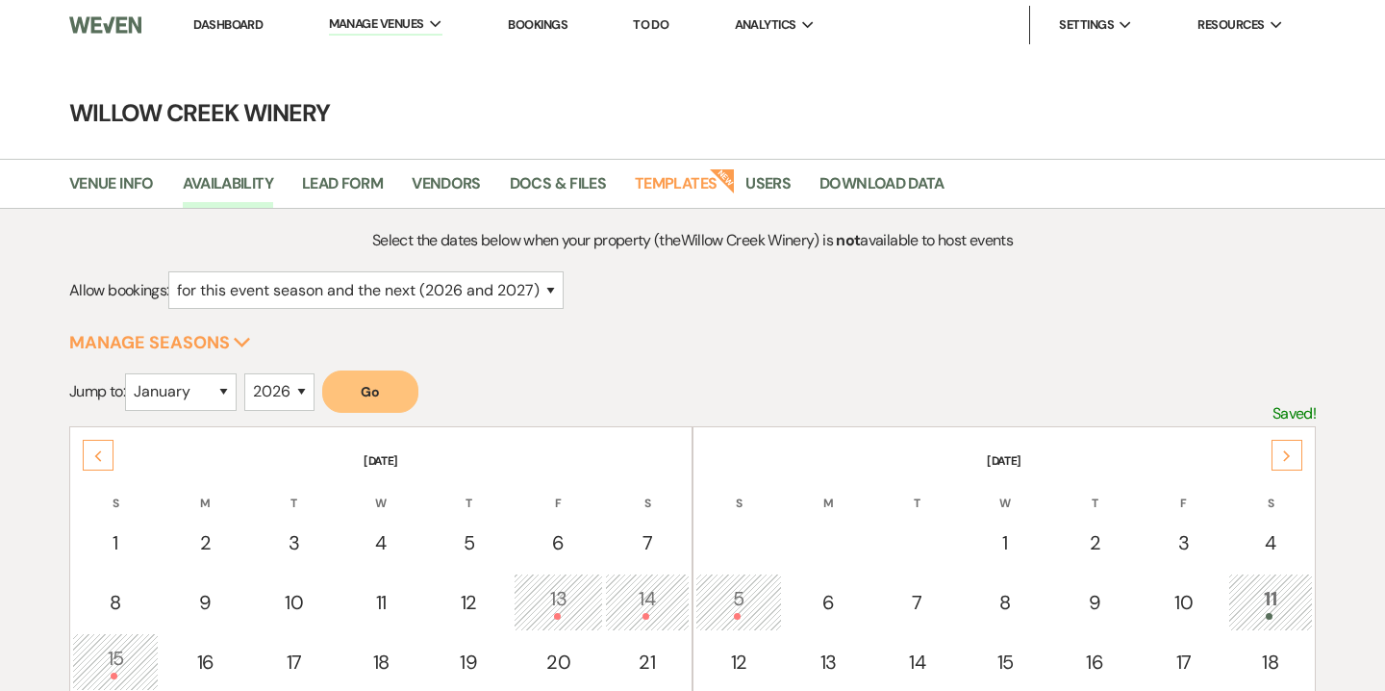
click at [1280, 457] on div "Next" at bounding box center [1287, 455] width 31 height 31
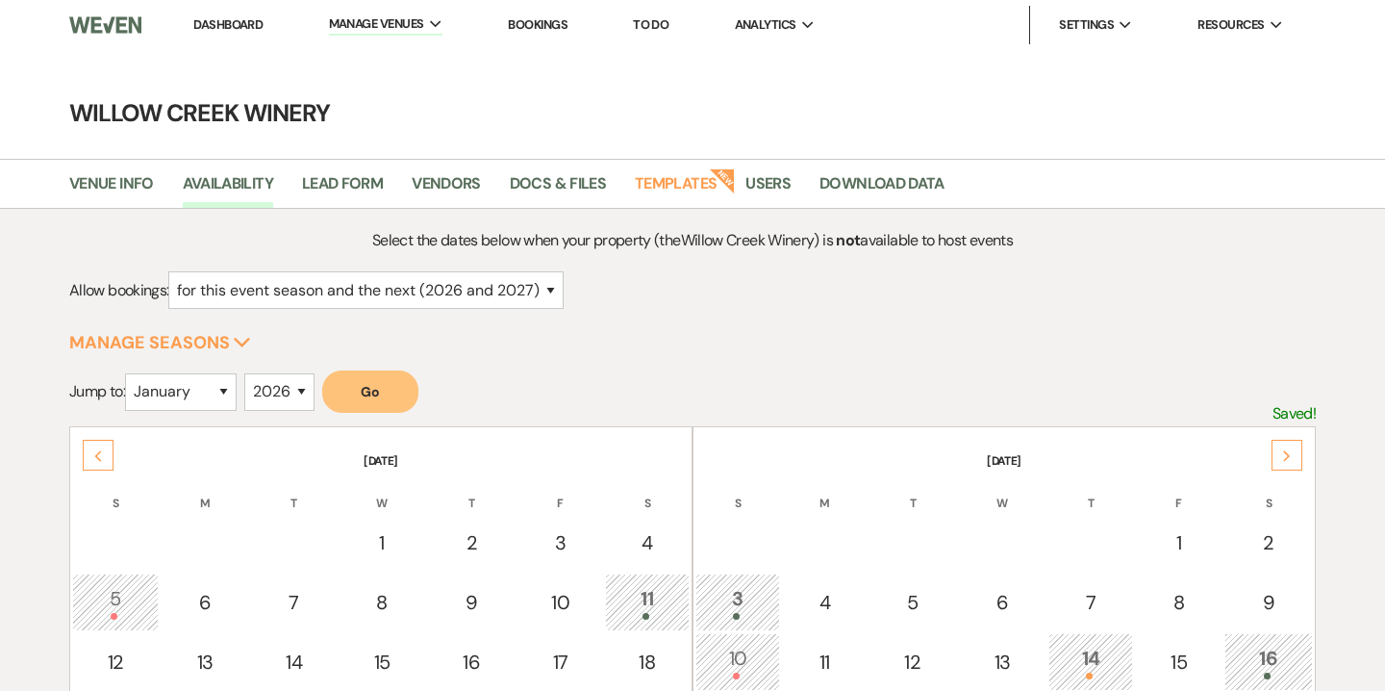
click at [1280, 457] on div "Next" at bounding box center [1287, 455] width 31 height 31
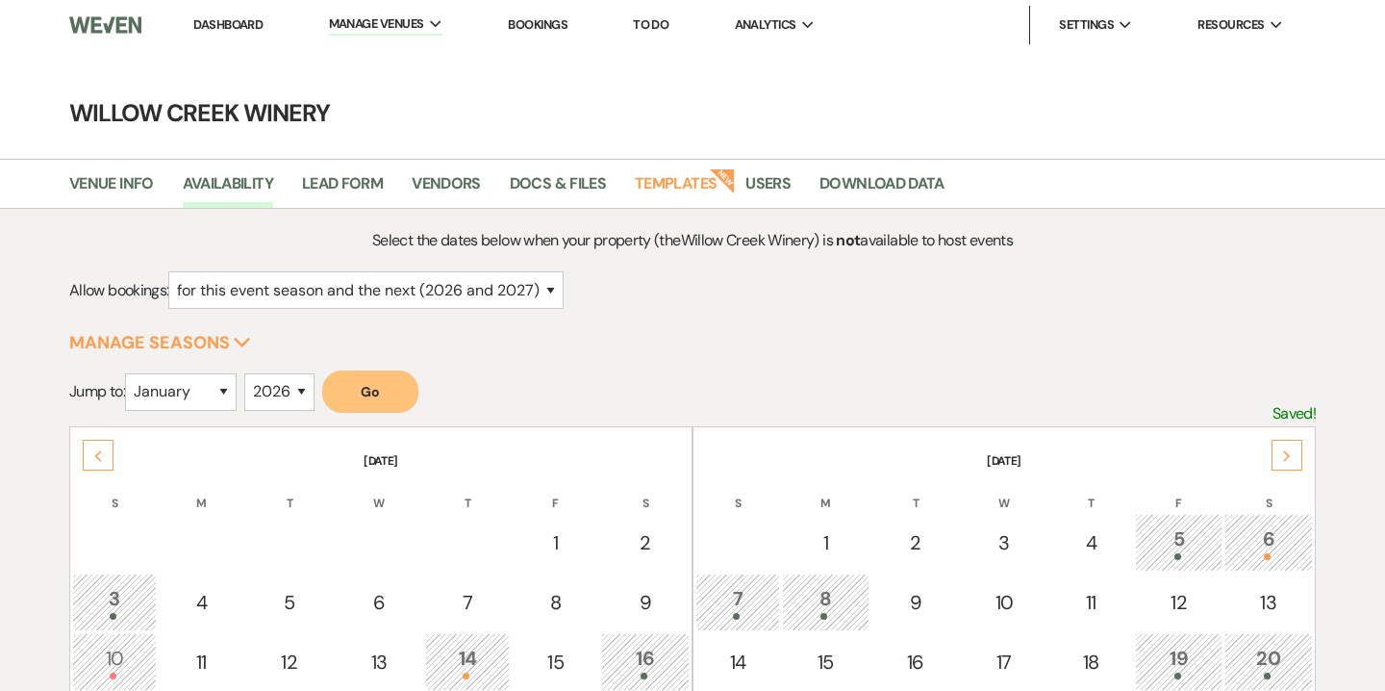
click at [1280, 457] on div "Next" at bounding box center [1287, 455] width 31 height 31
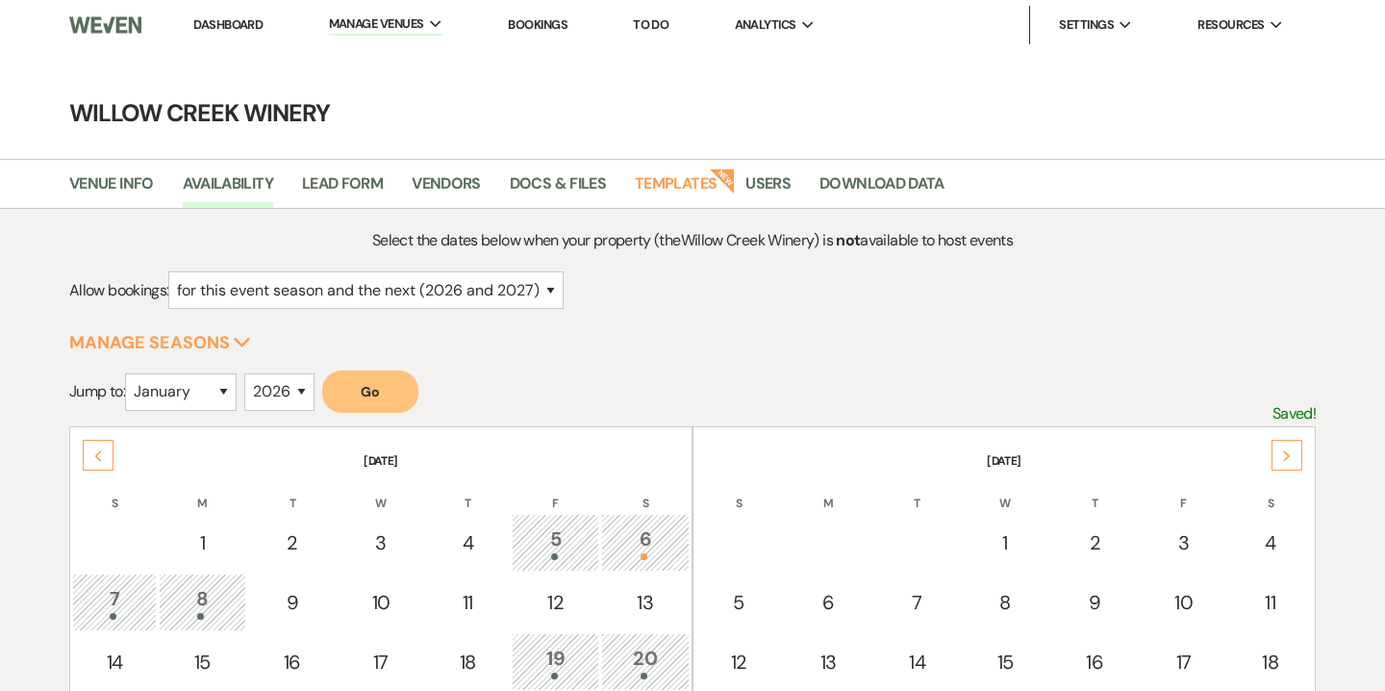
click at [1280, 457] on div "Next" at bounding box center [1287, 455] width 31 height 31
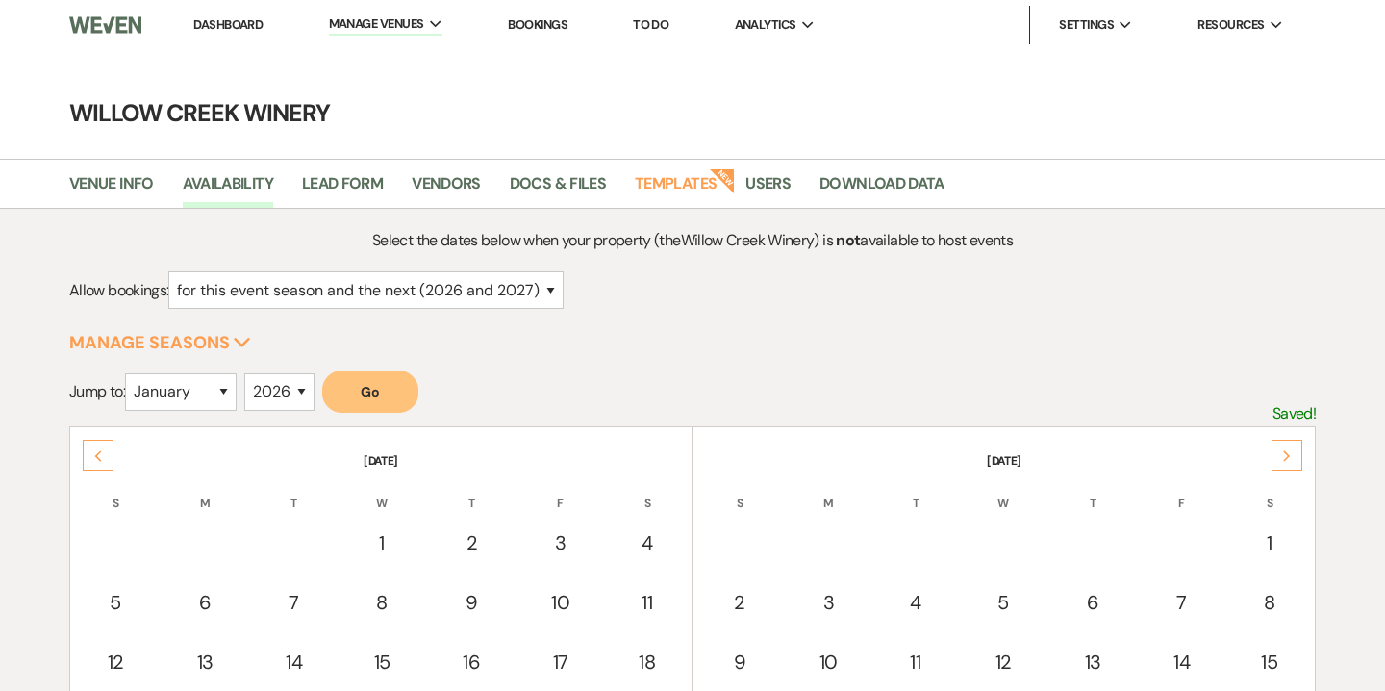
click at [1280, 457] on div "Next" at bounding box center [1287, 455] width 31 height 31
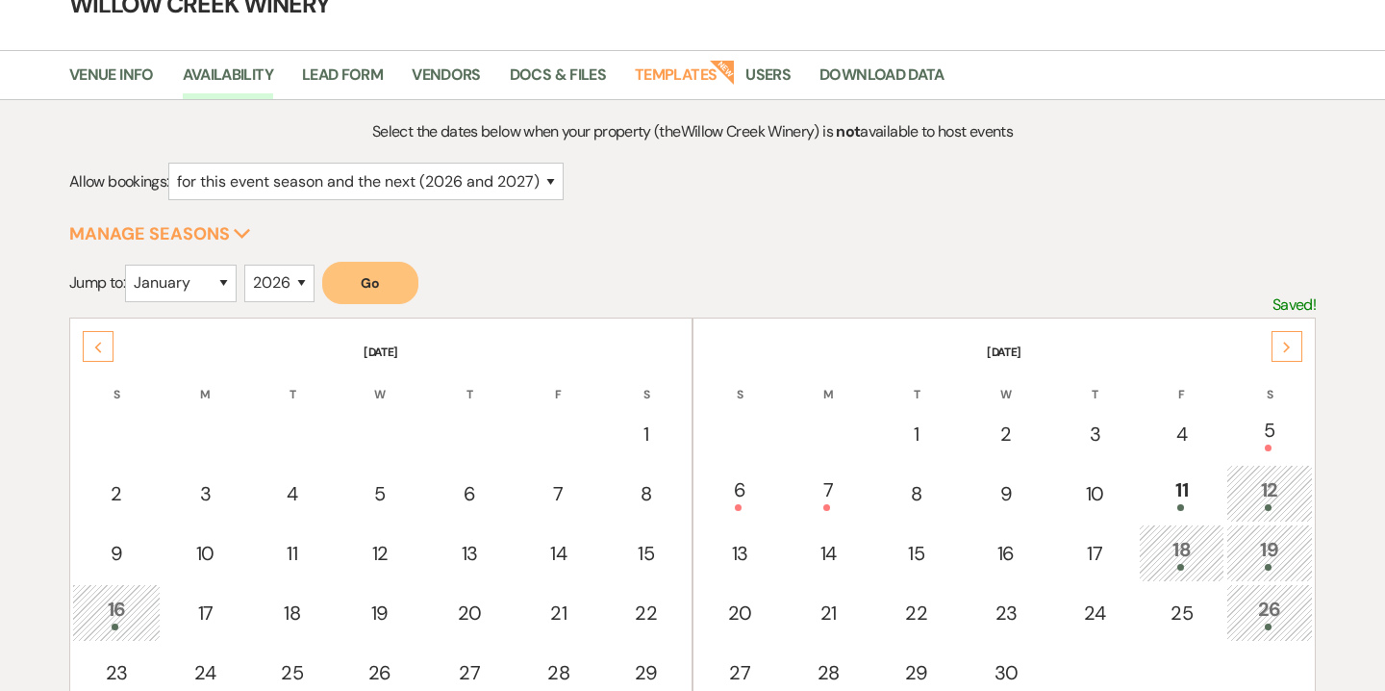
scroll to position [119, 0]
